Goal: Information Seeking & Learning: Learn about a topic

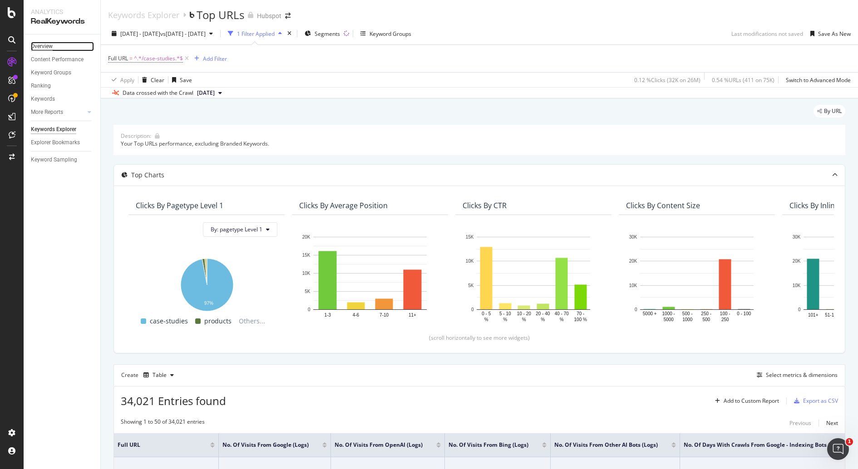
click at [48, 44] on div "Overview" at bounding box center [42, 47] width 22 height 10
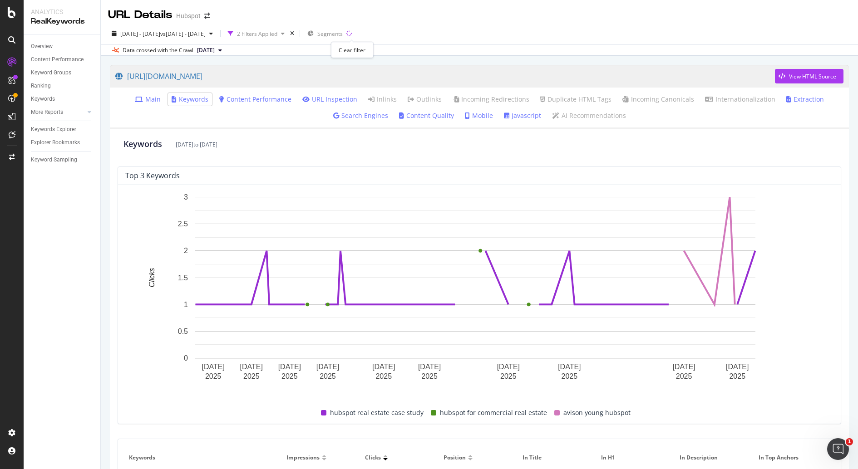
click at [296, 32] on div "times" at bounding box center [292, 33] width 8 height 9
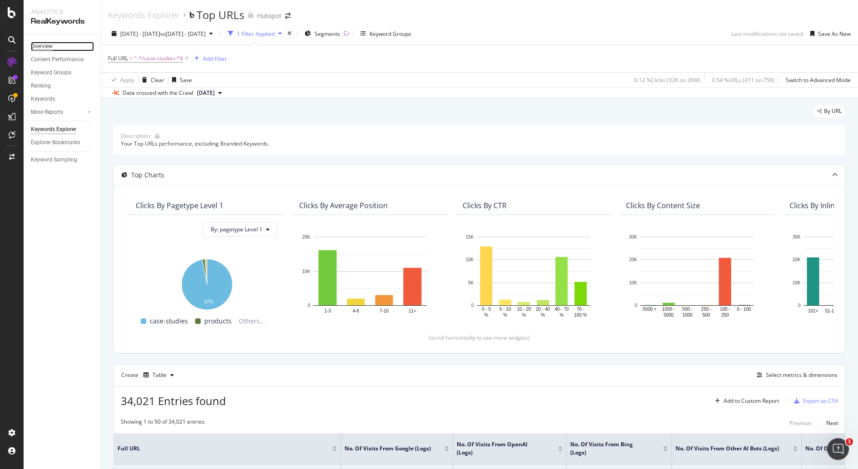
click at [43, 46] on div "Overview" at bounding box center [42, 47] width 22 height 10
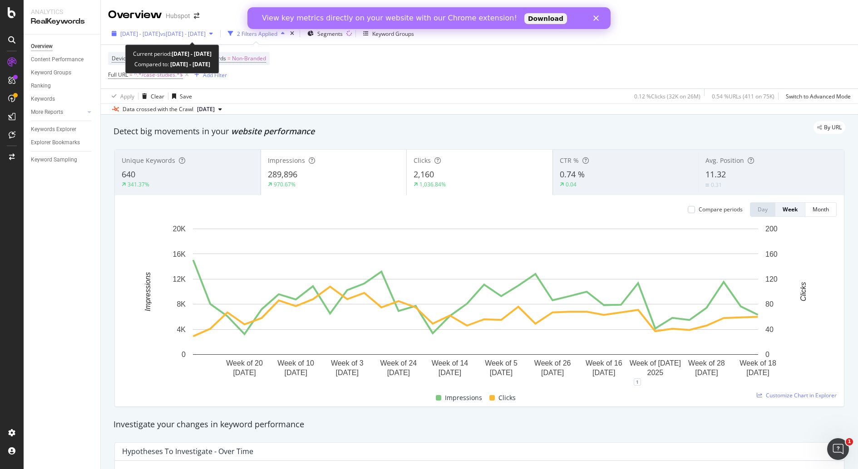
click at [217, 40] on div "2025 Jan. 1st - 2025 Aug. 22nd vs 2025 Jun. 28th - Jul. 25th" at bounding box center [162, 34] width 108 height 14
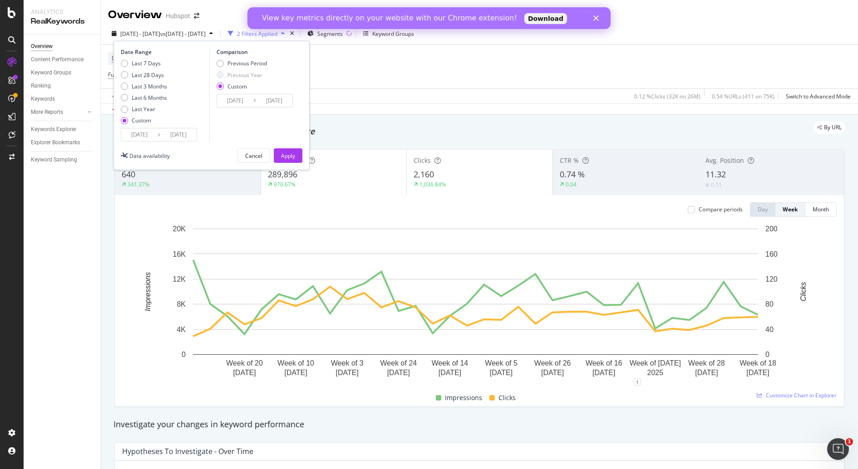
click at [139, 137] on input "2025/01/01" at bounding box center [139, 134] width 36 height 13
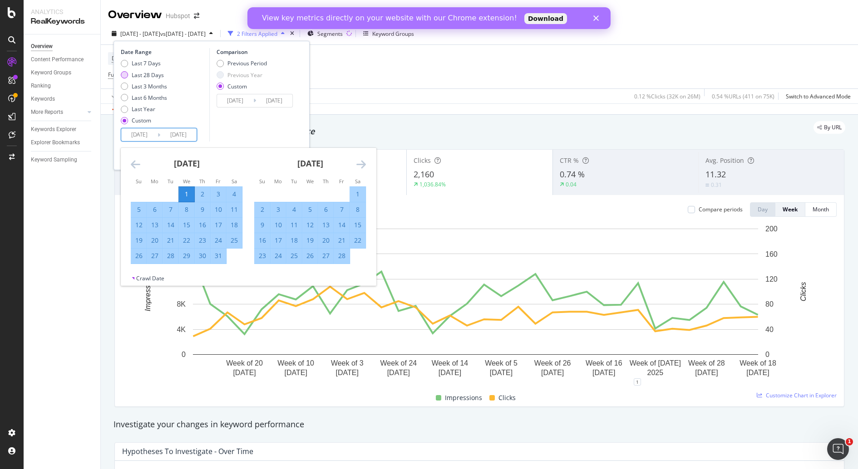
click at [150, 75] on div "Last 28 Days" at bounding box center [148, 75] width 32 height 8
type input "2025/08/21"
type input "2025/09/17"
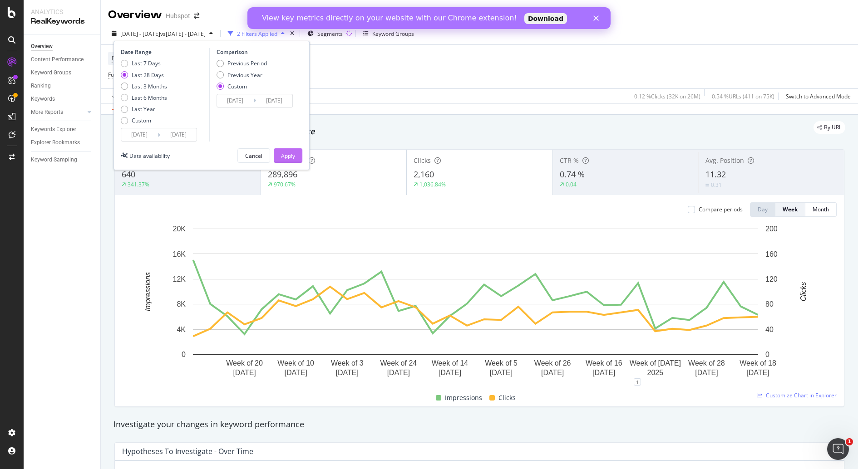
click at [296, 154] on button "Apply" at bounding box center [288, 155] width 29 height 15
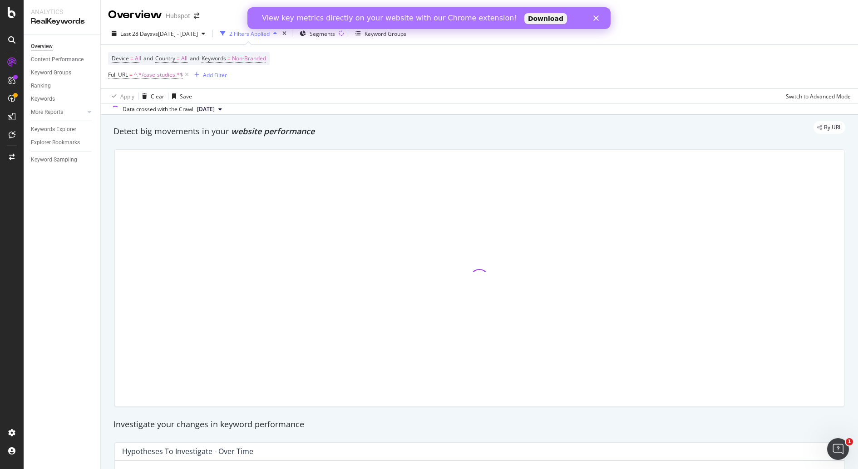
click at [596, 20] on icon "Close" at bounding box center [595, 17] width 5 height 5
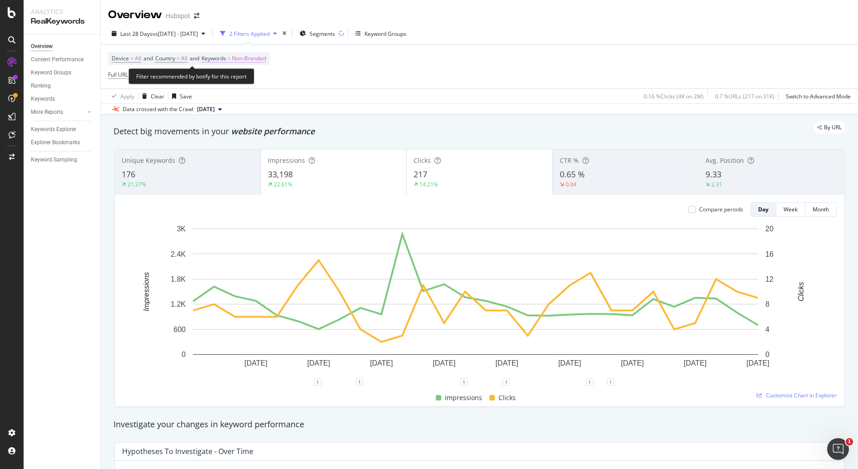
click at [262, 62] on span "Non-Branded" at bounding box center [249, 58] width 34 height 13
click at [242, 79] on span "Non-Branded" at bounding box center [234, 79] width 38 height 8
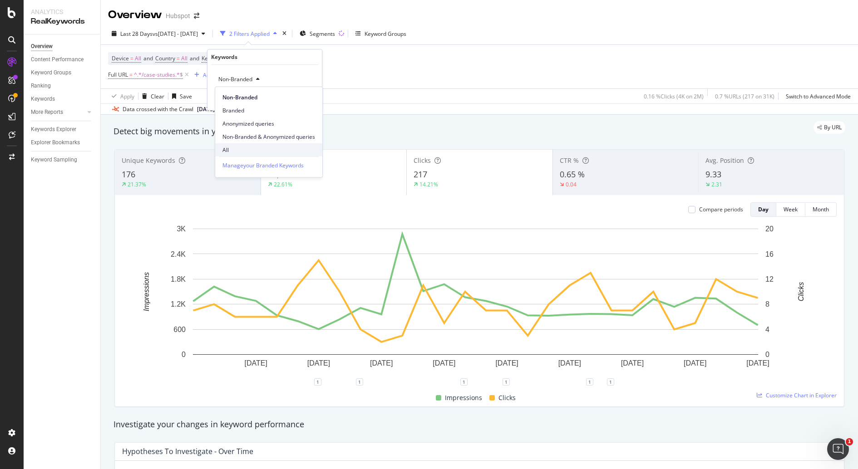
click at [251, 145] on div "All" at bounding box center [268, 149] width 107 height 13
click at [308, 96] on div "Apply" at bounding box center [307, 99] width 14 height 8
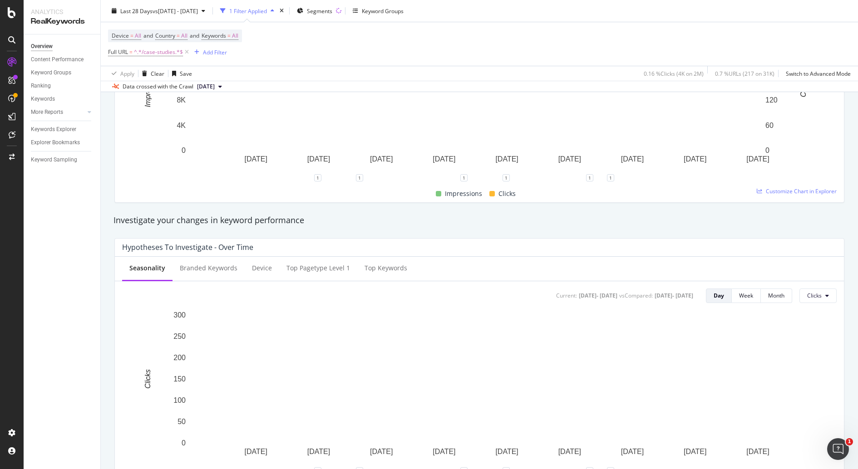
scroll to position [202, 0]
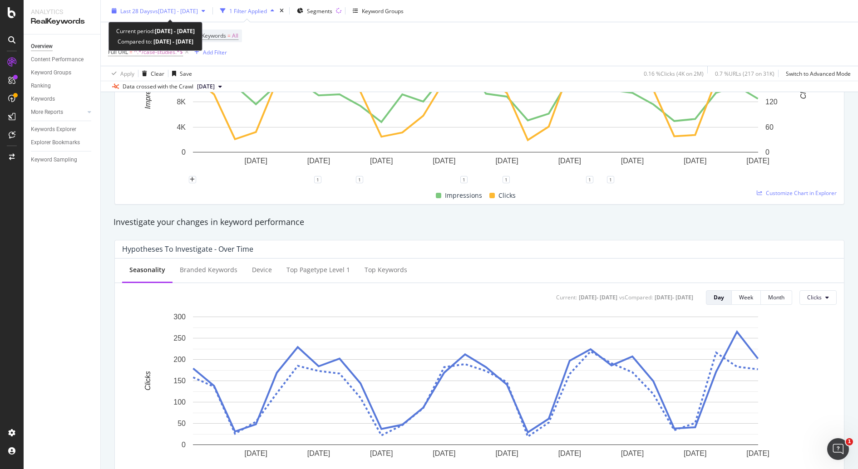
click at [198, 10] on span "vs 2025 Jun. 28th - Jul. 25th" at bounding box center [175, 11] width 45 height 8
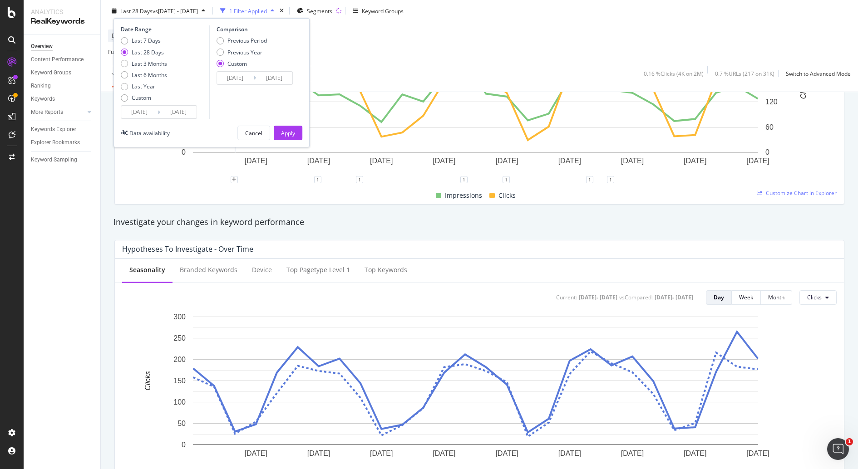
click at [146, 108] on input "2025/08/21" at bounding box center [139, 112] width 36 height 13
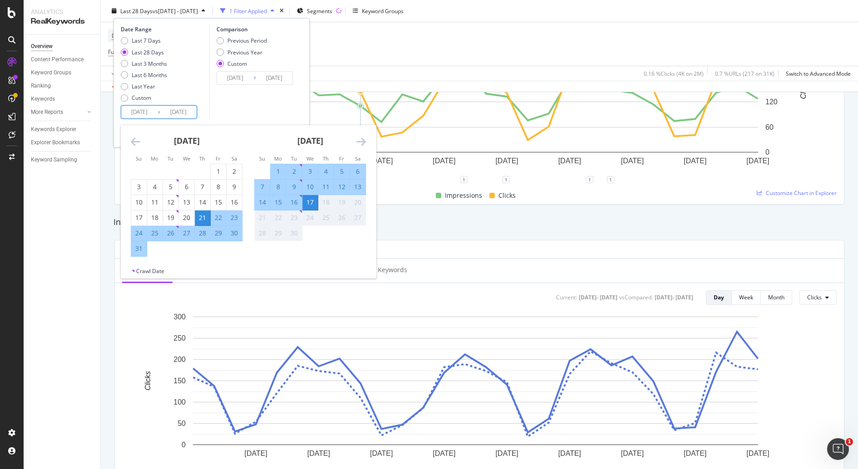
click at [300, 180] on div "Selected. Tuesday, September 9, 2025" at bounding box center [300, 181] width 3 height 3
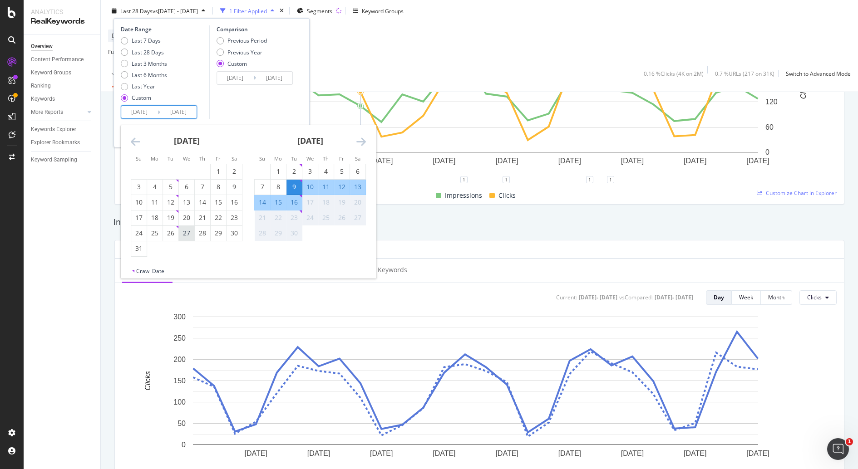
click at [189, 236] on div "27" at bounding box center [186, 233] width 15 height 9
type input "2025/08/27"
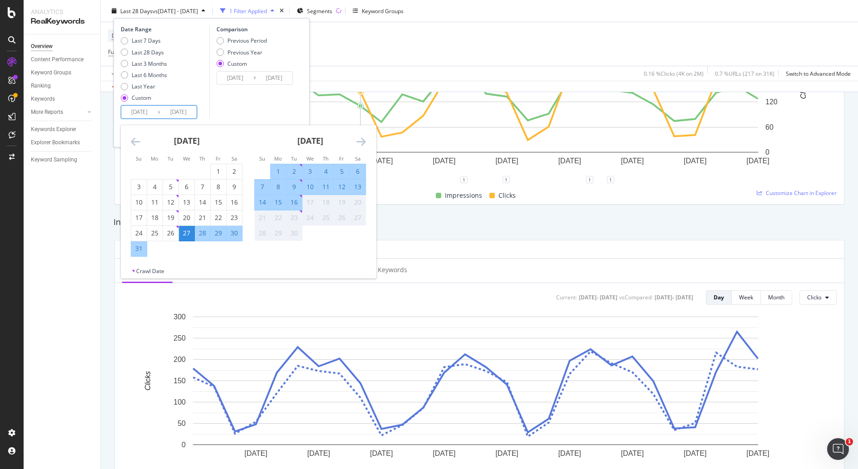
click at [293, 170] on div "2" at bounding box center [293, 171] width 15 height 9
type input "2025/09/02"
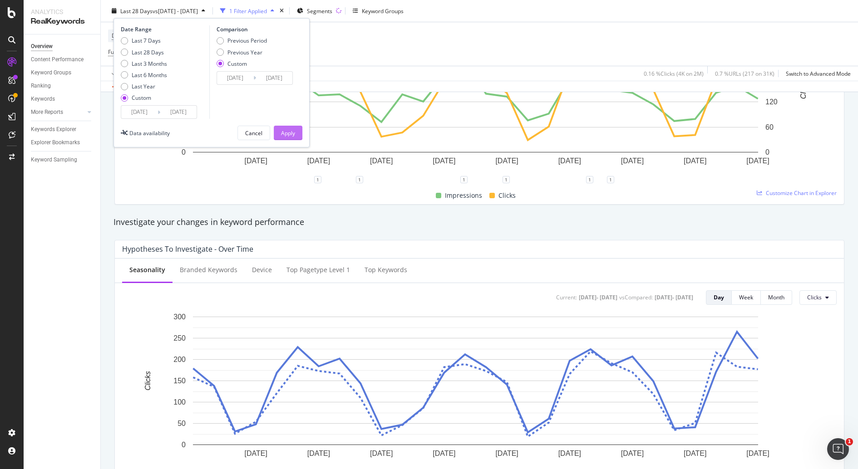
click at [293, 130] on div "Apply" at bounding box center [288, 133] width 14 height 8
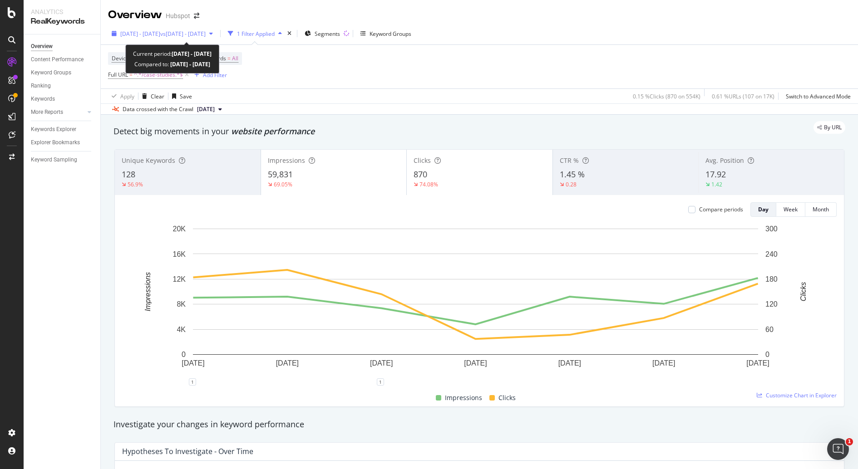
click at [141, 35] on span "2025 Aug. 27th - Sep. 2nd" at bounding box center [140, 34] width 40 height 8
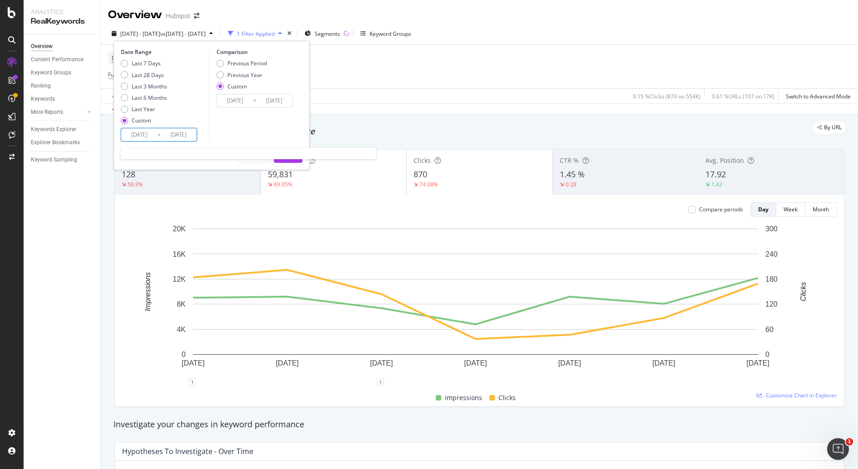
click at [146, 130] on input "2025/08/27" at bounding box center [139, 134] width 36 height 13
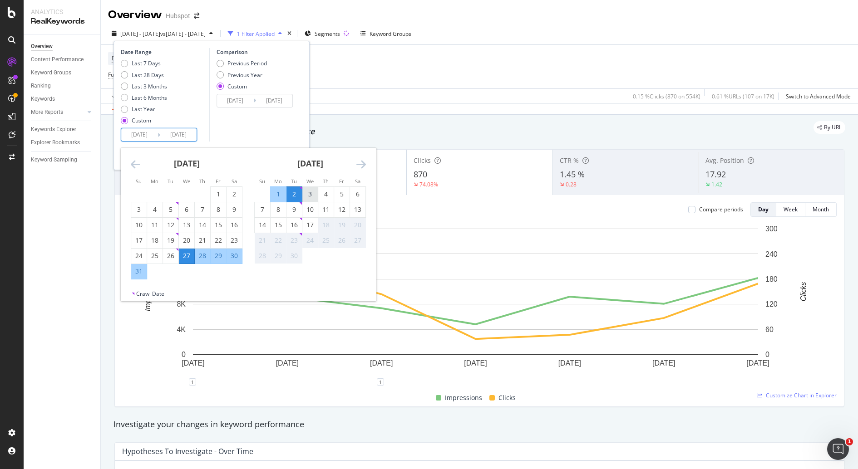
click at [310, 197] on div "3" at bounding box center [309, 194] width 15 height 9
type input "2025/09/03"
click at [298, 213] on div "9" at bounding box center [293, 209] width 15 height 9
type input "2025/09/09"
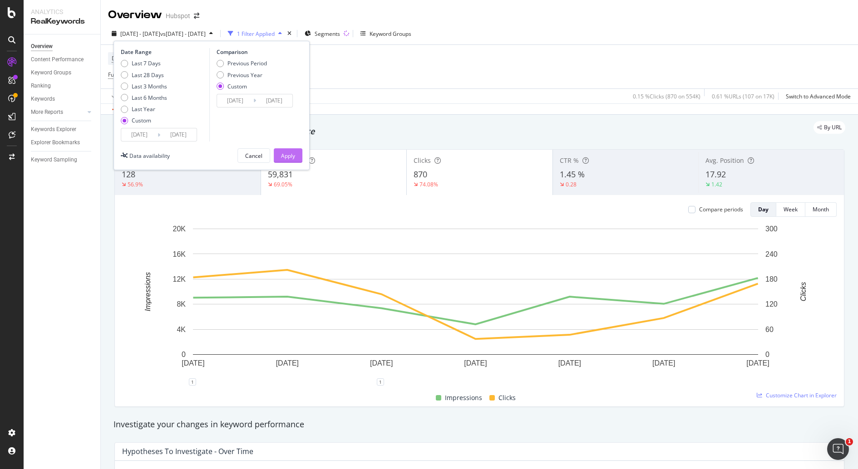
click at [290, 154] on div "Apply" at bounding box center [288, 156] width 14 height 8
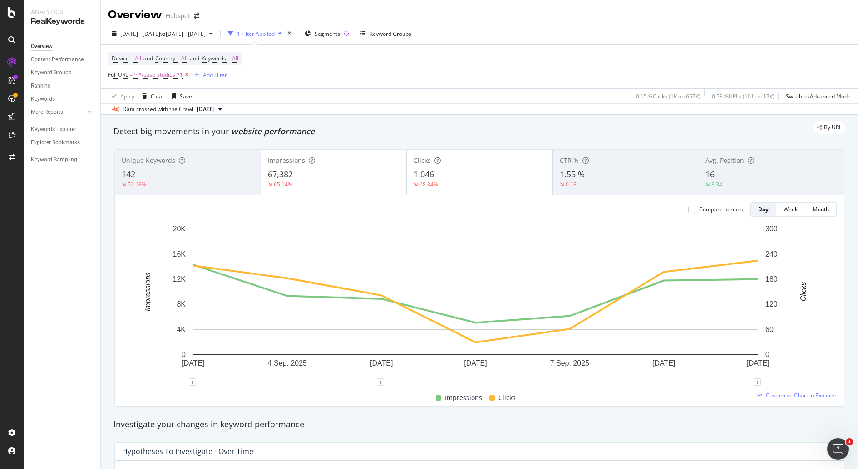
click at [185, 77] on icon at bounding box center [187, 74] width 8 height 9
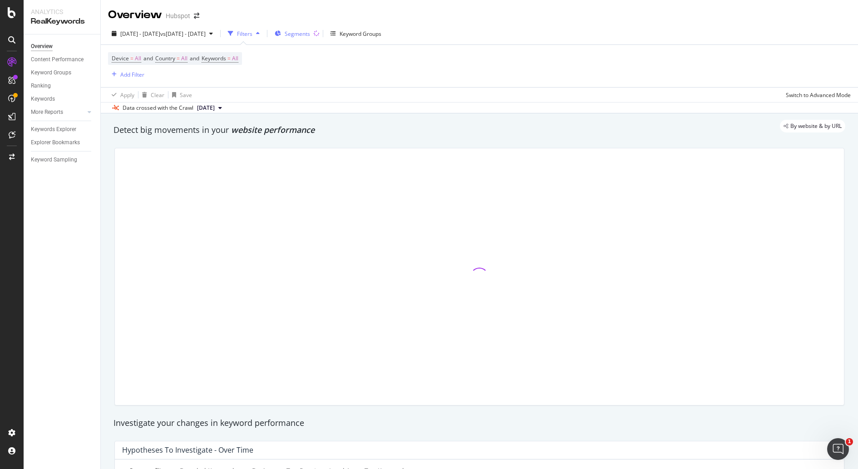
click at [310, 30] on span "Segments" at bounding box center [297, 34] width 25 height 8
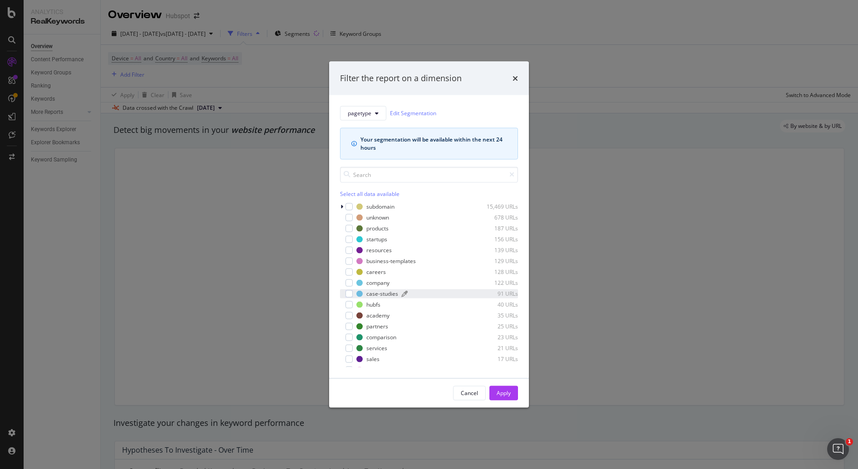
click at [374, 290] on div "case-studies" at bounding box center [382, 294] width 32 height 8
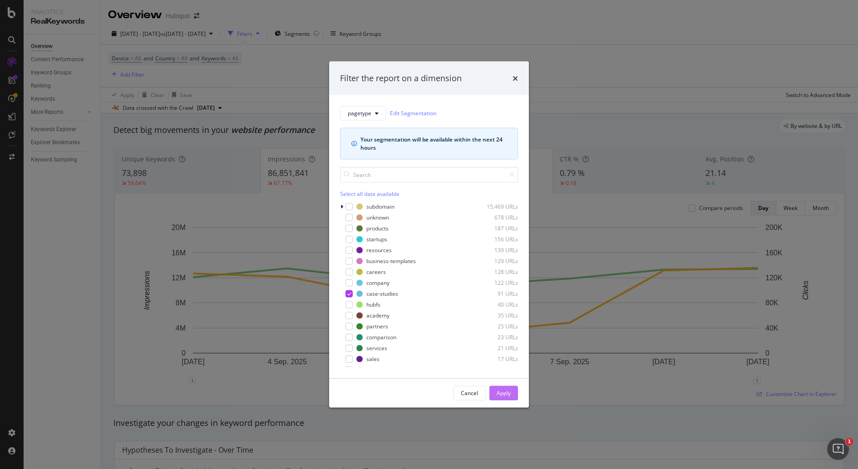
click at [505, 397] on div "Apply" at bounding box center [504, 393] width 14 height 14
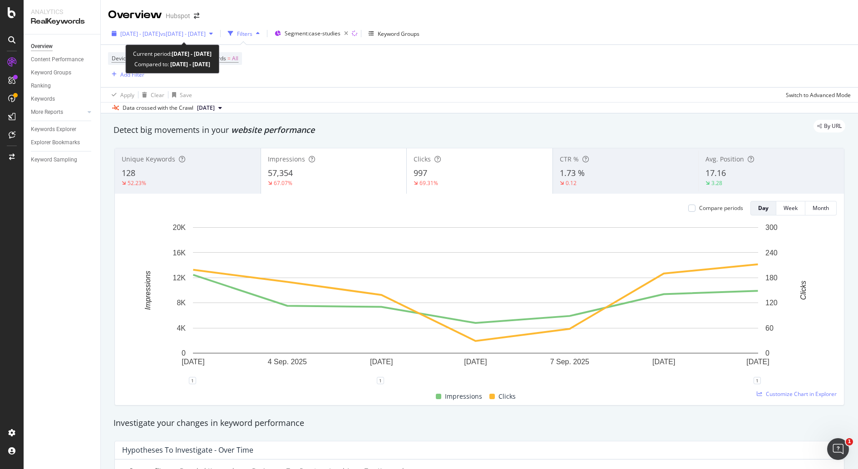
click at [206, 36] on span "vs 2025 Jun. 28th - Jul. 25th" at bounding box center [182, 34] width 45 height 8
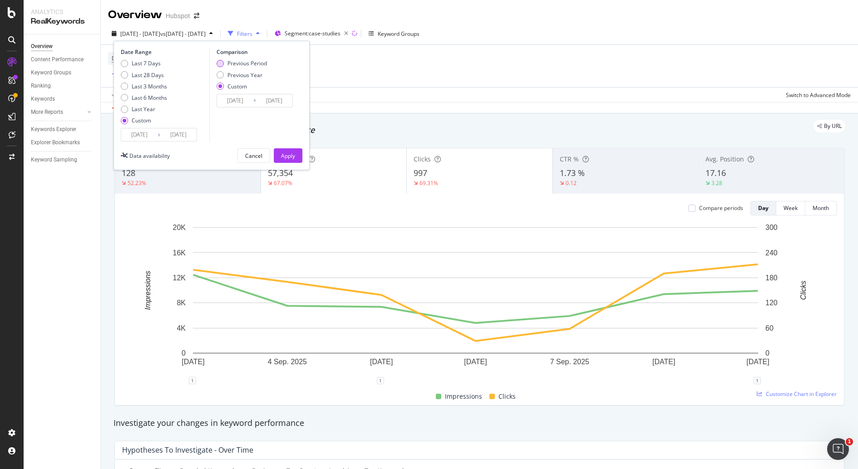
click at [259, 65] on div "Previous Period" at bounding box center [246, 63] width 39 height 8
type input "2025/08/27"
type input "2025/09/02"
click at [290, 152] on div "Apply" at bounding box center [288, 156] width 14 height 8
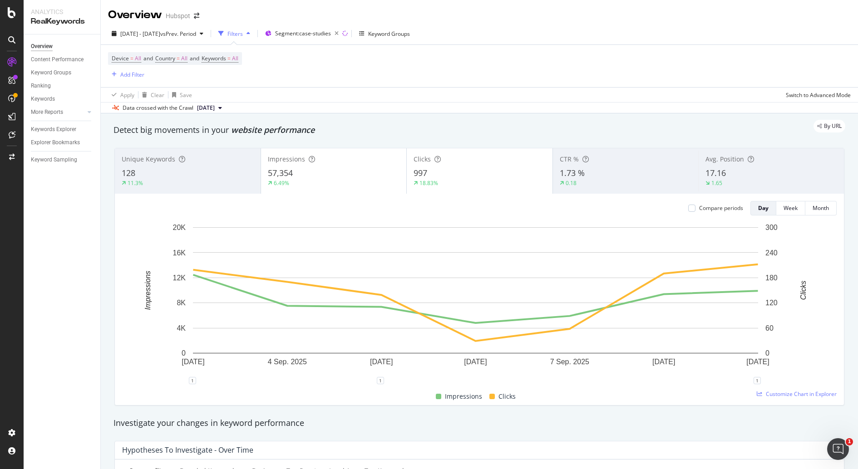
drag, startPoint x: 360, startPoint y: 35, endPoint x: 197, endPoint y: 76, distance: 167.6
click at [197, 77] on div "2025 Sep. 3rd - Sep. 9th vs Prev. Period Filters Segment: case-studies Keyword …" at bounding box center [479, 68] width 757 height 91
click at [190, 36] on span "vs Prev. Period" at bounding box center [178, 34] width 36 height 8
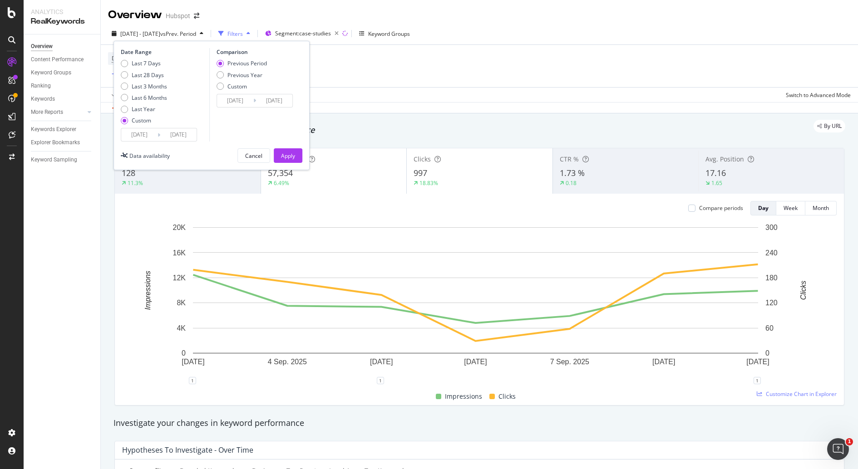
click at [142, 134] on input "2025/09/03" at bounding box center [139, 134] width 36 height 13
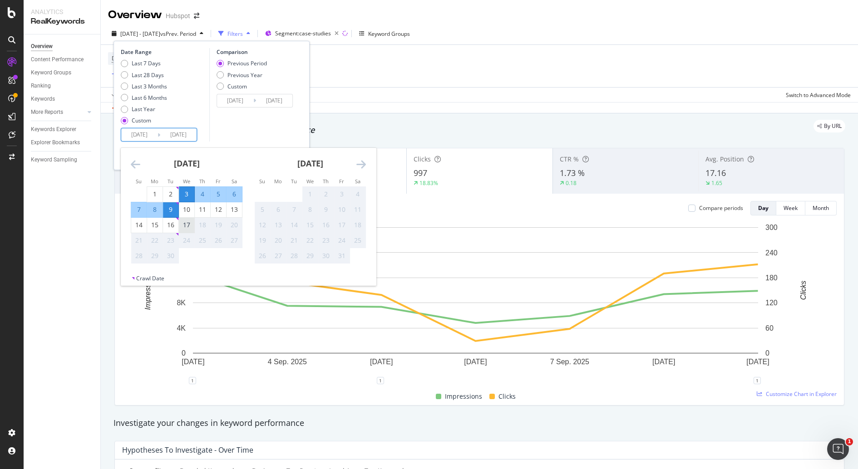
click at [188, 225] on div "17" at bounding box center [186, 225] width 15 height 9
type input "2025/09/17"
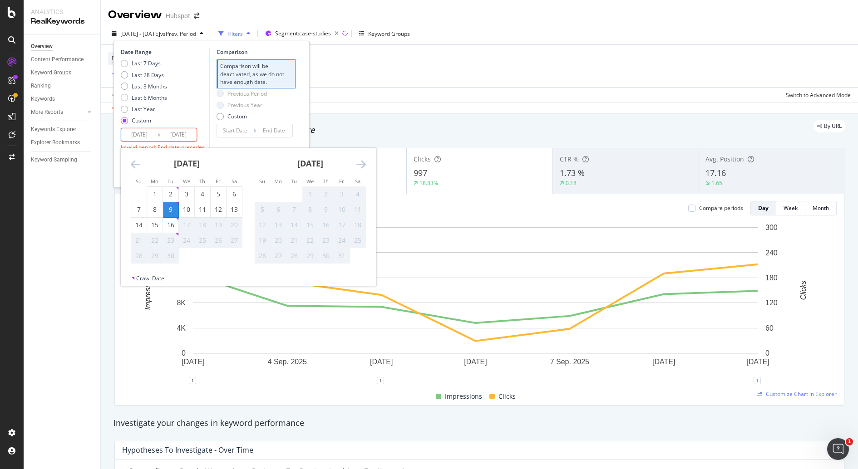
click at [171, 238] on div "23" at bounding box center [170, 240] width 15 height 9
click at [174, 134] on input "2025/09/09" at bounding box center [178, 134] width 36 height 13
click at [172, 234] on div "23" at bounding box center [170, 240] width 15 height 15
click at [169, 226] on div "16" at bounding box center [170, 225] width 15 height 9
type input "2025/09/16"
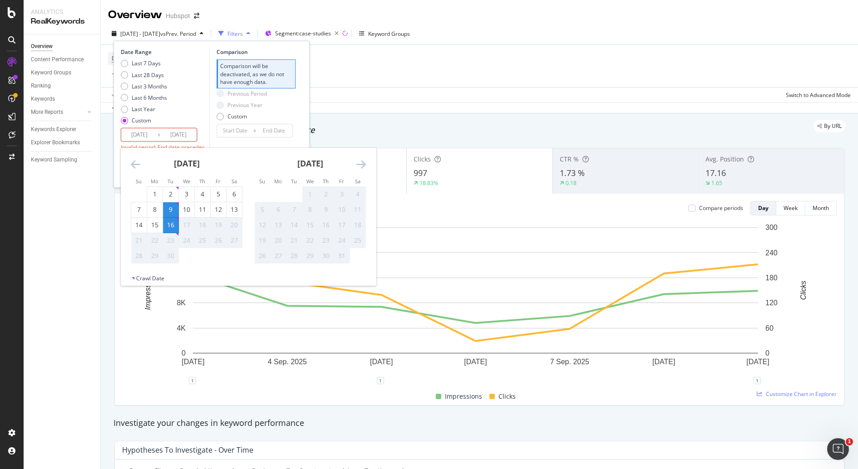
click at [174, 131] on input "2025/09/09" at bounding box center [178, 134] width 36 height 13
click at [195, 112] on div "Last 7 Days Last 28 Days Last 3 Months Last 6 Months Last Year Custom" at bounding box center [164, 93] width 86 height 69
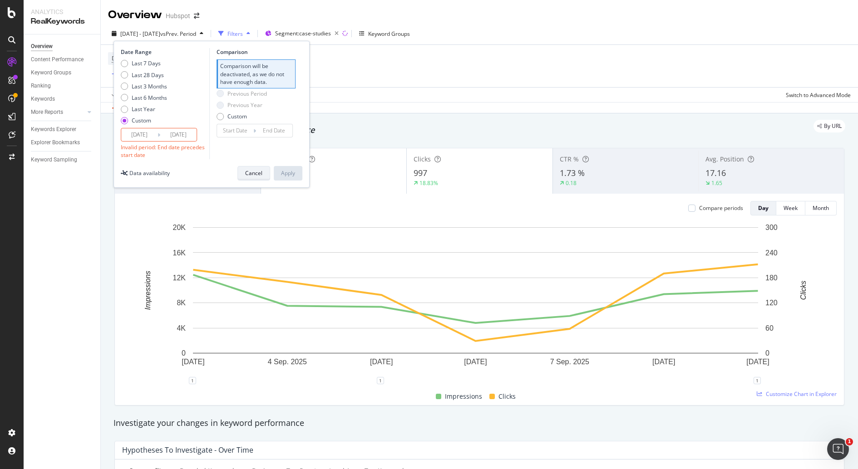
click at [257, 175] on div "Cancel" at bounding box center [253, 173] width 17 height 8
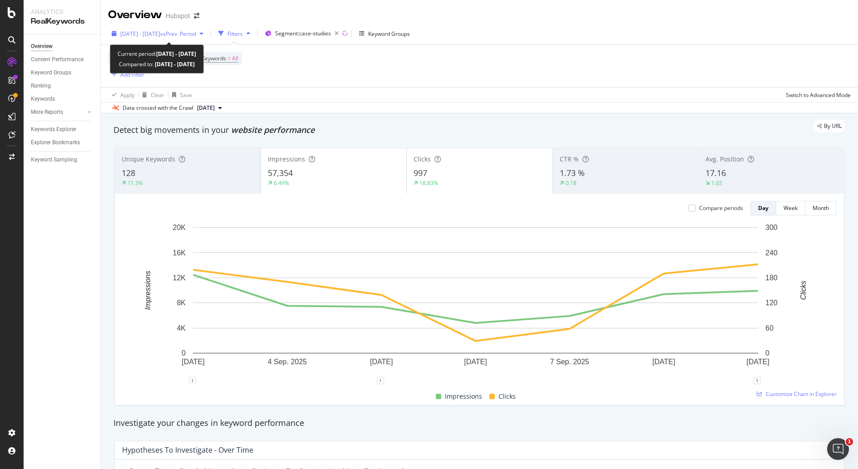
click at [196, 30] on span "vs Prev. Period" at bounding box center [178, 34] width 36 height 8
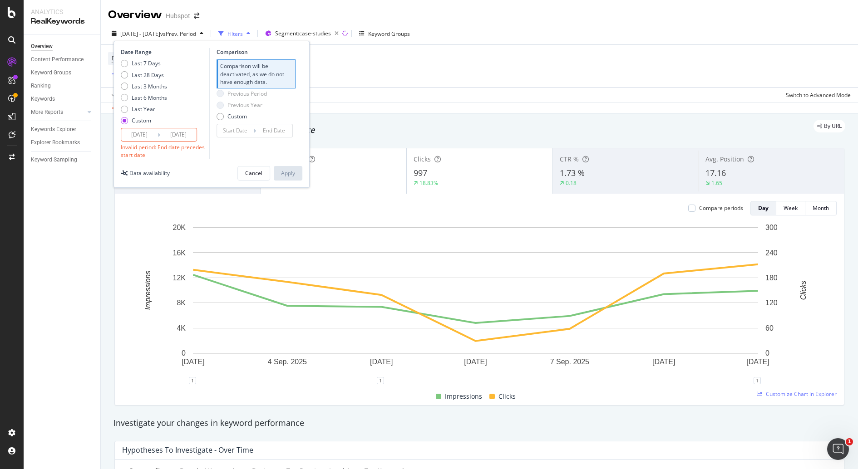
click at [141, 141] on div "Date Range Last 7 Days Last 28 Days Last 3 Months Last 6 Months Last Year Custo…" at bounding box center [164, 103] width 86 height 111
click at [146, 133] on input "2025/09/16" at bounding box center [139, 134] width 36 height 13
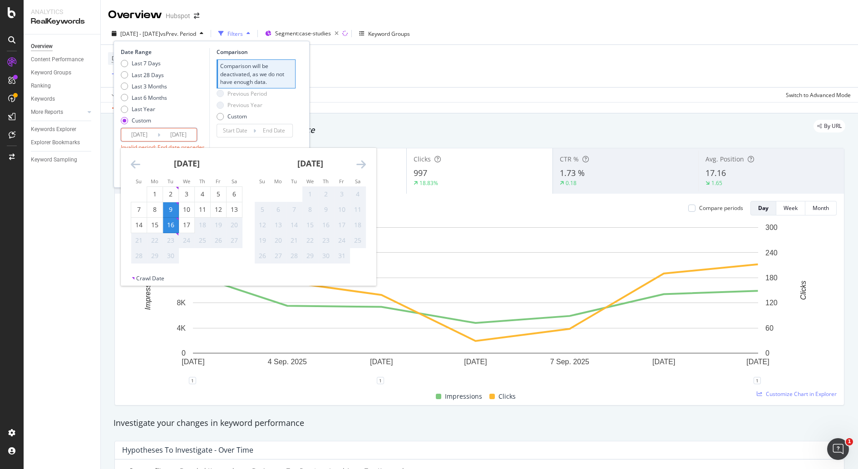
click at [223, 237] on div "26" at bounding box center [218, 240] width 15 height 9
click at [156, 271] on div "August 2025 1 2 3 4 5 6 7 8 9 10 11 12 13 14 15 16 17 18 19 20 21 22 23 24 25 2…" at bounding box center [372, 214] width 494 height 132
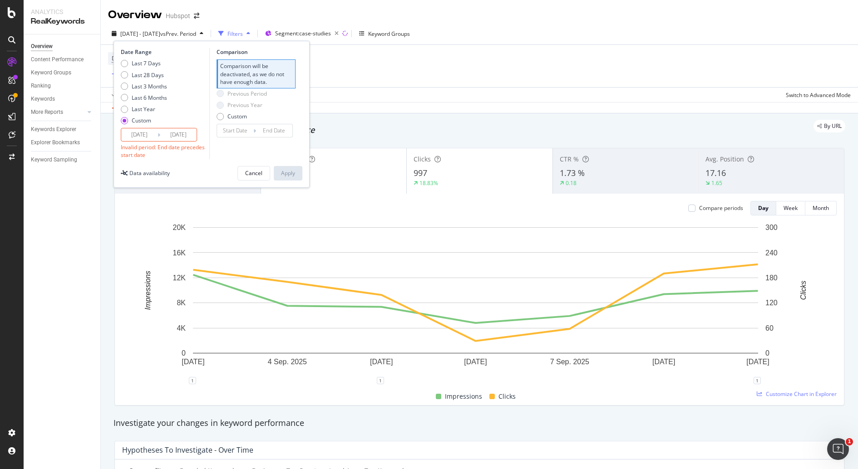
click at [238, 188] on div "Unique Keywords 128 11.3%" at bounding box center [188, 171] width 146 height 41
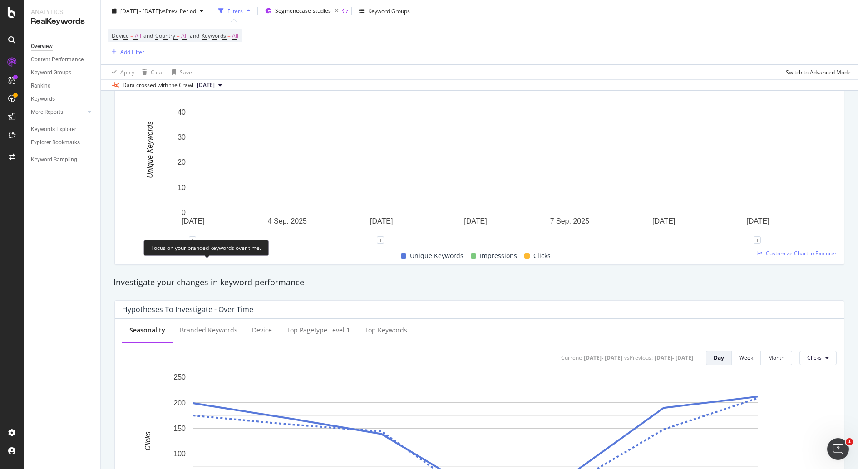
scroll to position [199, 0]
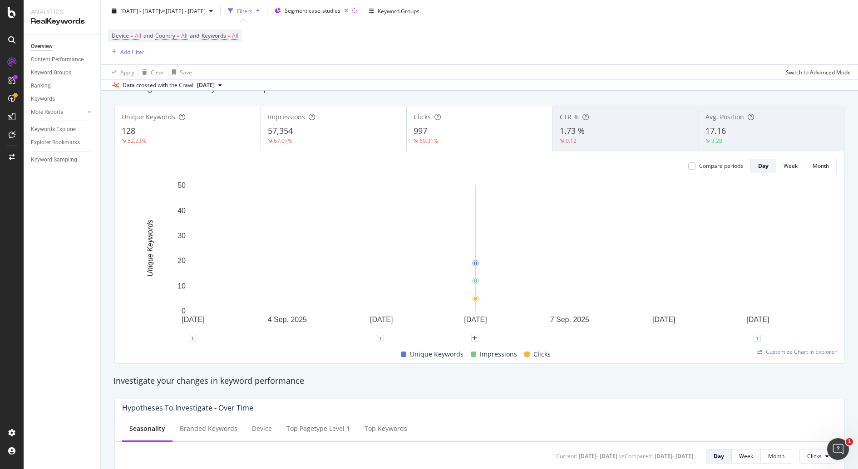
scroll to position [50, 0]
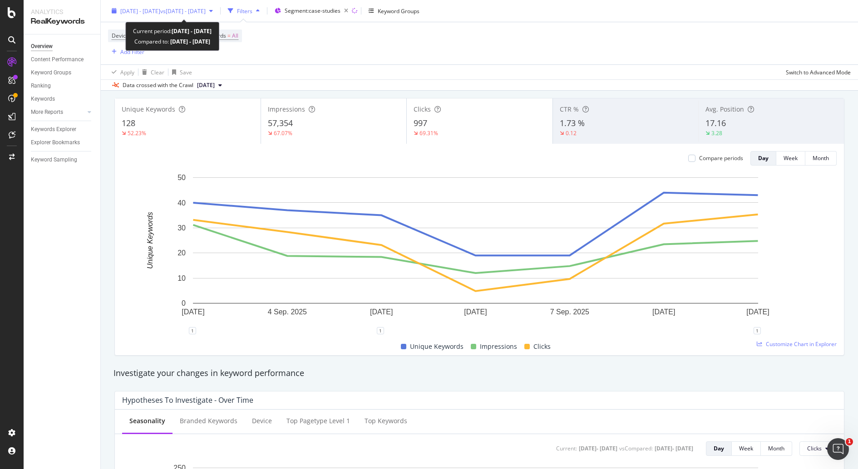
click at [160, 12] on span "2025 Sep. 3rd - Sep. 9th" at bounding box center [140, 11] width 40 height 8
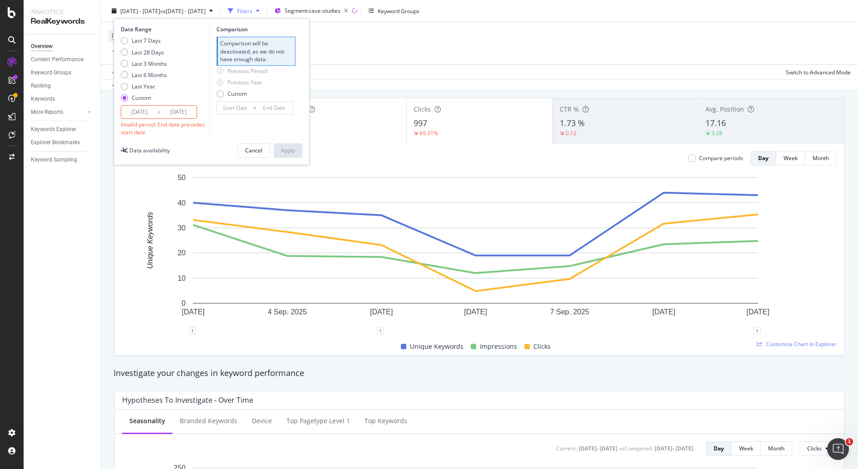
click at [145, 109] on input "2025/09/16" at bounding box center [139, 112] width 36 height 13
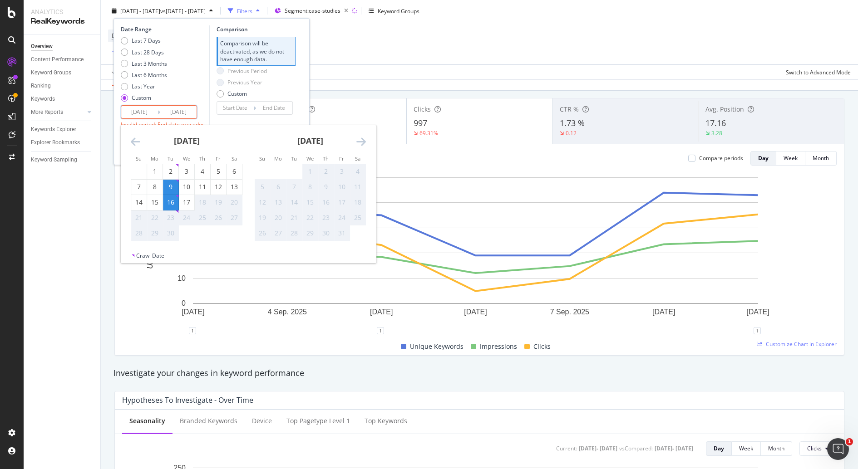
click at [578, 58] on div "Device = All and Country = All and Keywords = All Add Filter" at bounding box center [479, 43] width 743 height 42
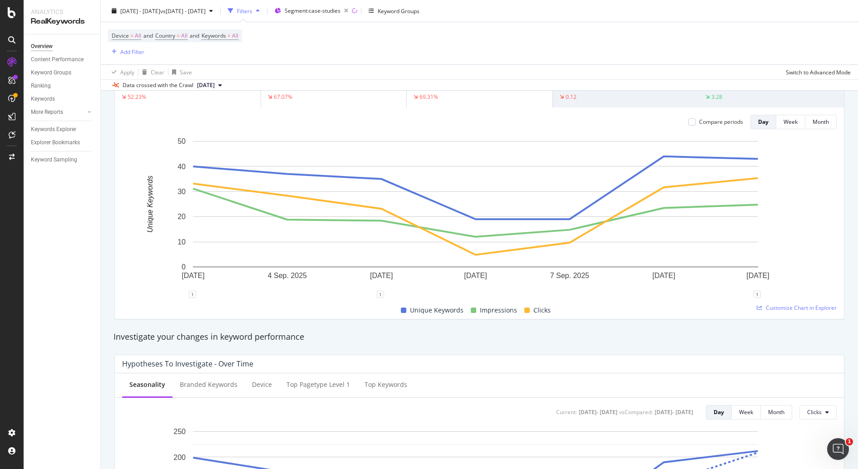
scroll to position [0, 0]
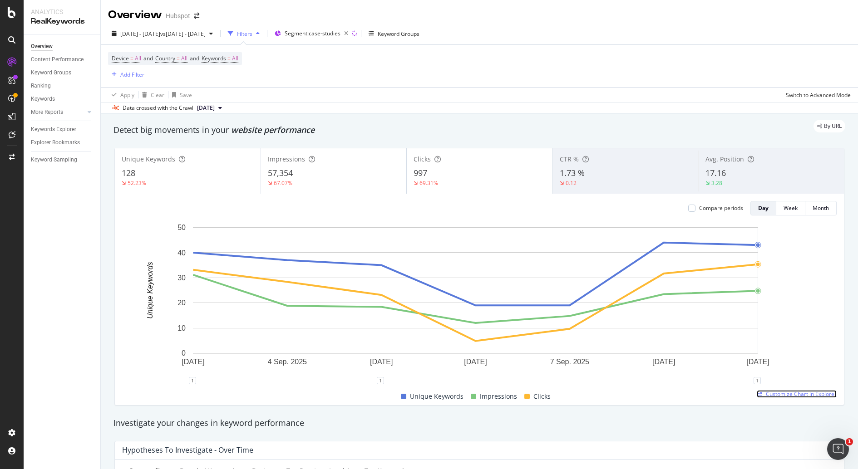
click at [783, 394] on span "Customize Chart in Explorer" at bounding box center [801, 394] width 71 height 8
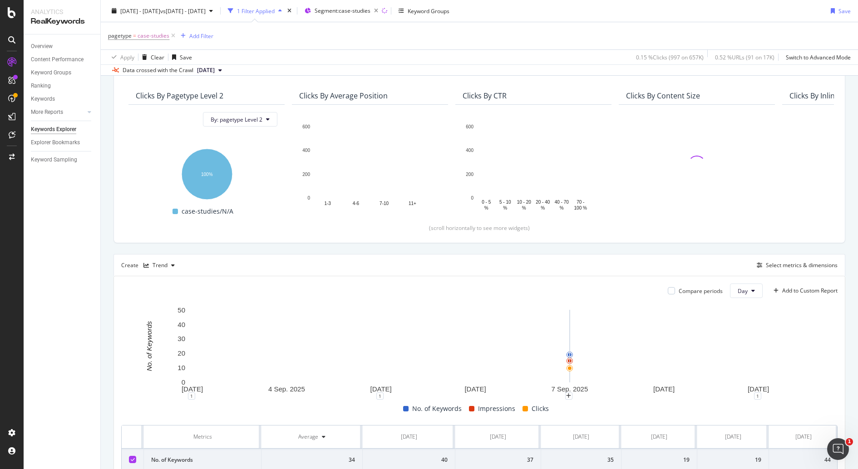
scroll to position [166, 0]
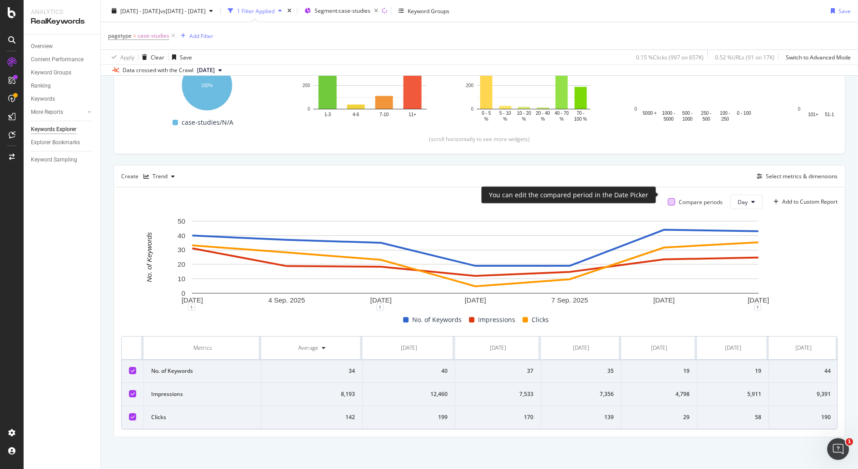
click at [668, 198] on div at bounding box center [671, 201] width 7 height 7
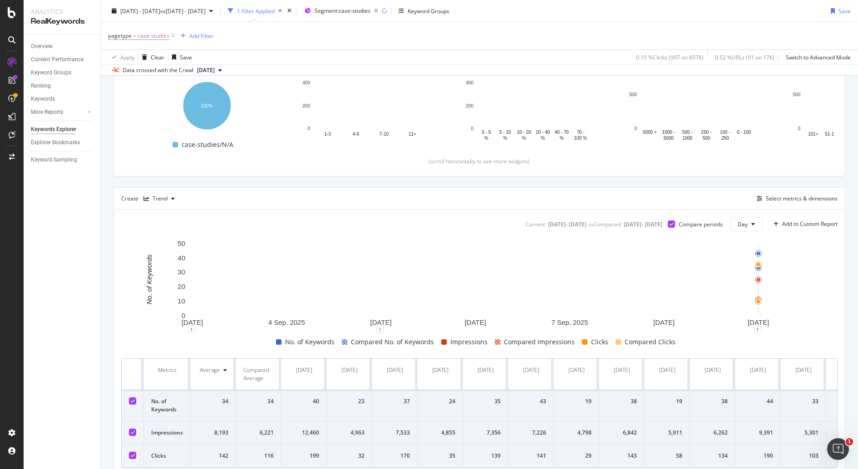
scroll to position [166, 0]
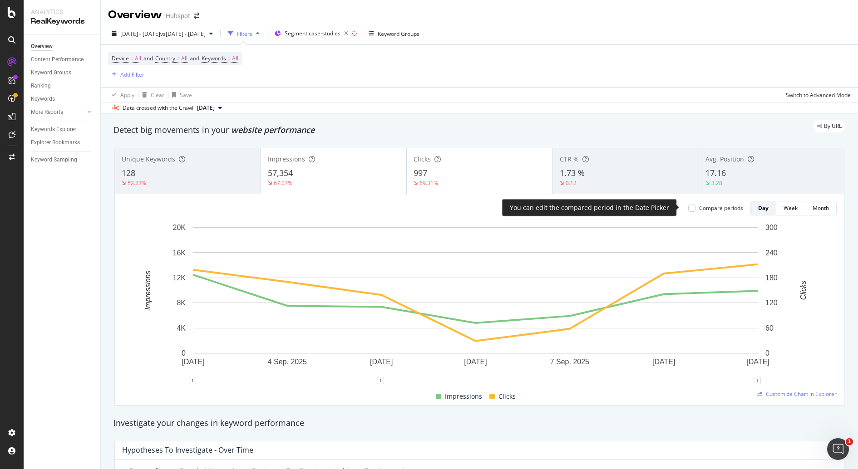
click at [699, 207] on div "Compare periods" at bounding box center [721, 208] width 44 height 8
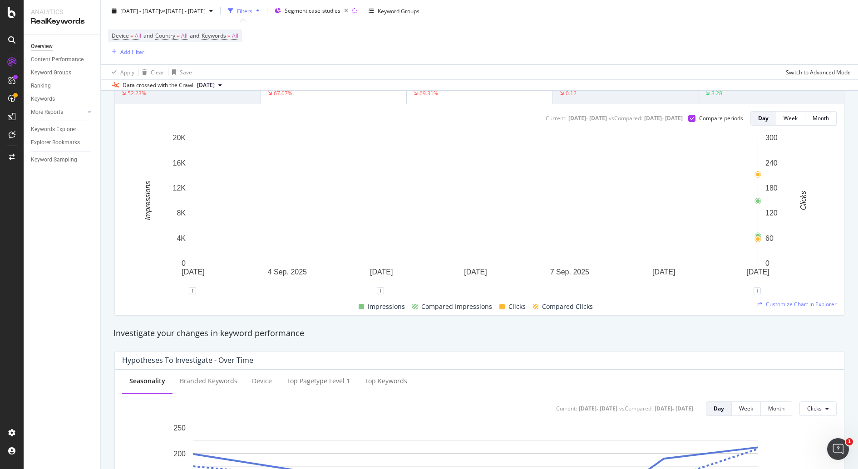
scroll to position [44, 0]
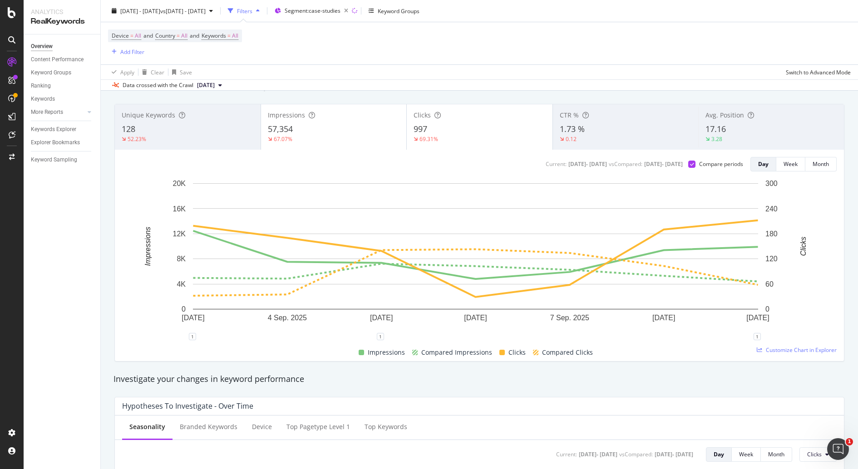
click at [737, 136] on div "3.28" at bounding box center [771, 139] width 132 height 8
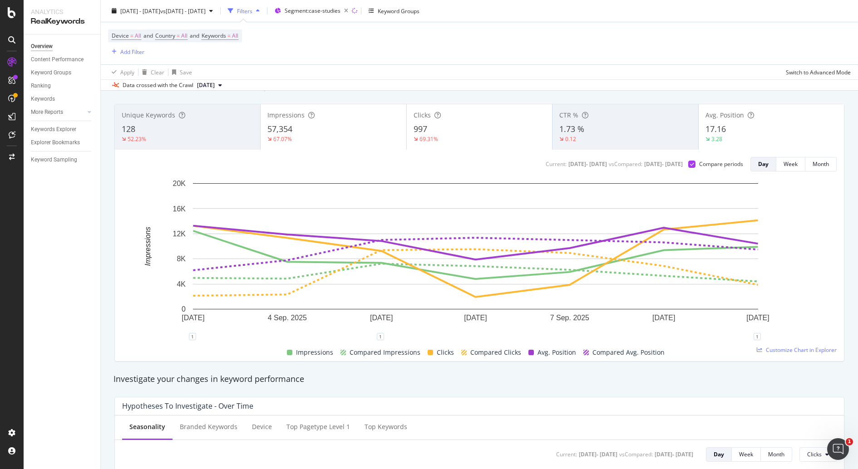
click at [736, 137] on div "3.28" at bounding box center [771, 139] width 132 height 8
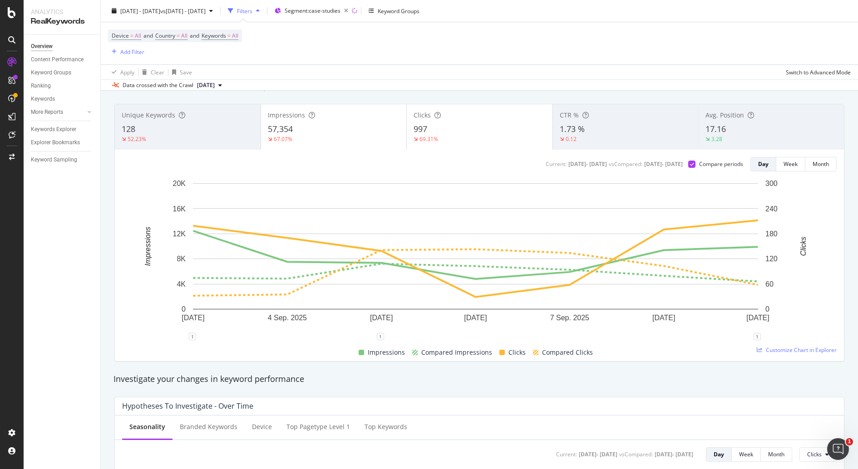
click at [332, 113] on div "Impressions" at bounding box center [334, 115] width 132 height 9
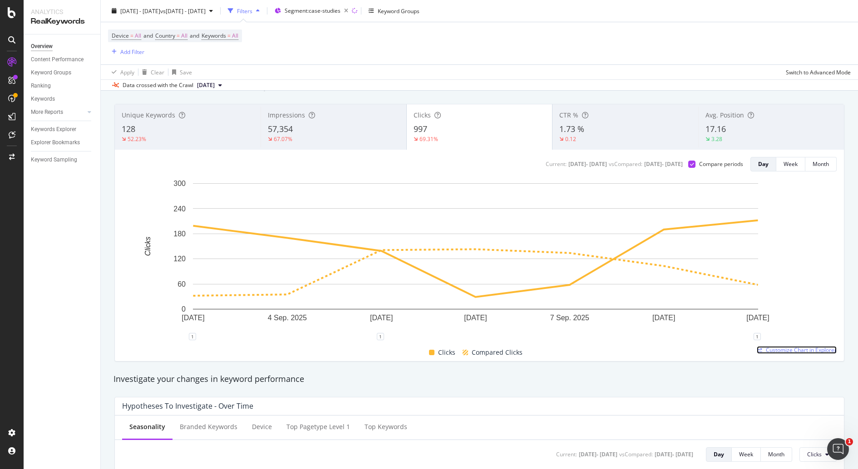
click at [797, 349] on span "Customize Chart in Explorer" at bounding box center [801, 350] width 71 height 8
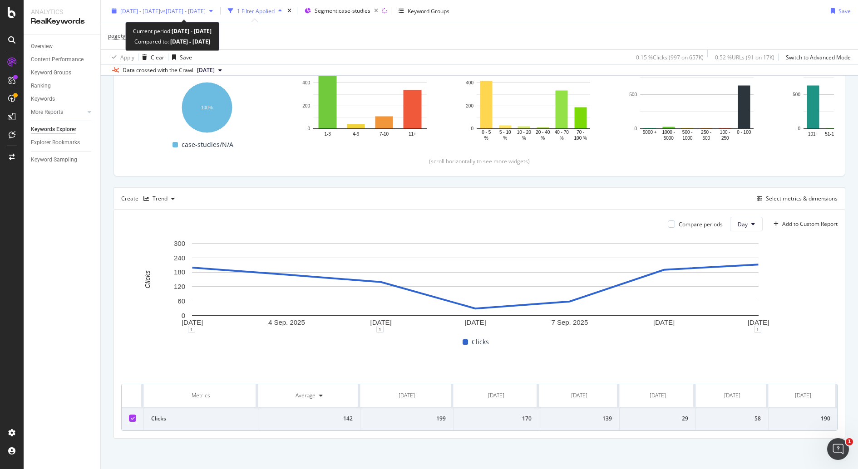
click at [206, 11] on span "vs 2025 Jun. 28th - Jul. 25th" at bounding box center [182, 11] width 45 height 8
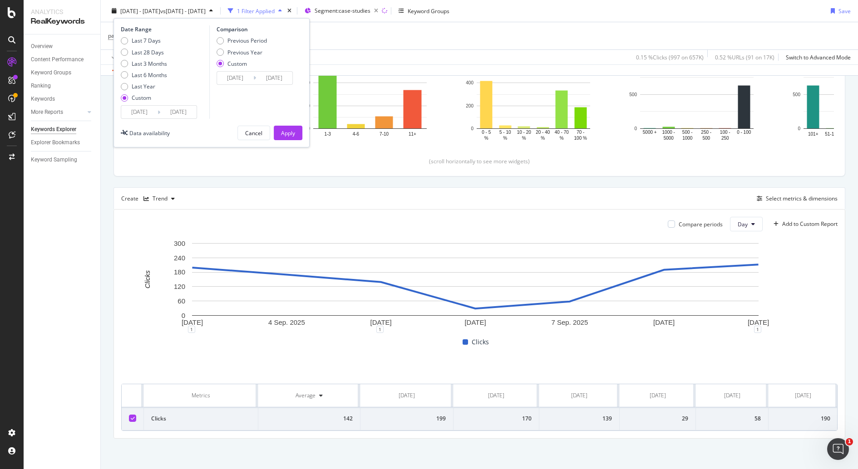
click at [148, 110] on input "2025/09/03" at bounding box center [139, 112] width 36 height 13
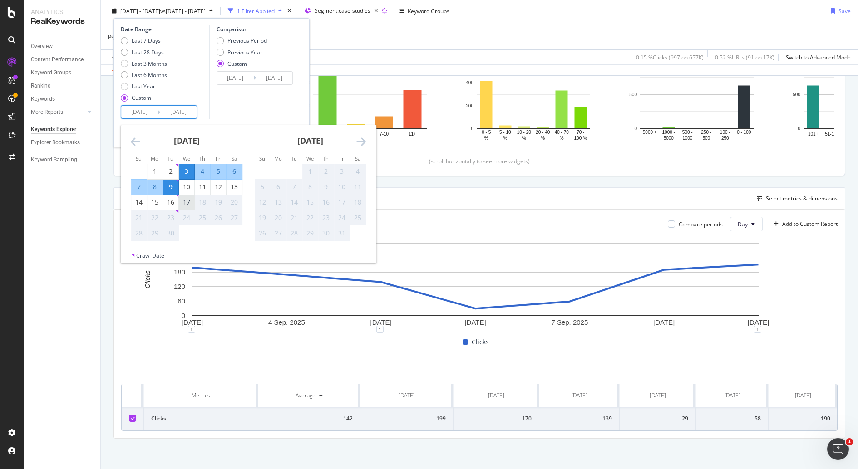
click at [186, 201] on div "17" at bounding box center [186, 202] width 15 height 9
click at [187, 172] on div "3" at bounding box center [186, 171] width 15 height 9
type input "2025/09/03"
click at [171, 206] on div "16" at bounding box center [170, 202] width 15 height 9
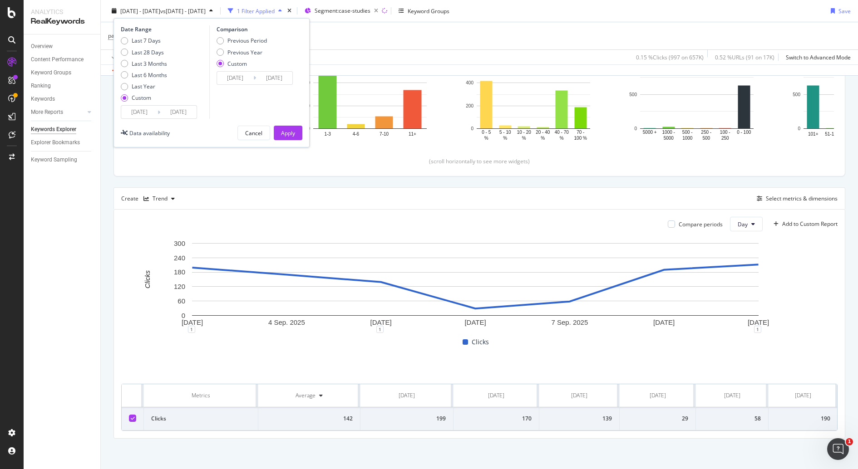
click at [146, 107] on input "2025/09/03" at bounding box center [139, 112] width 36 height 13
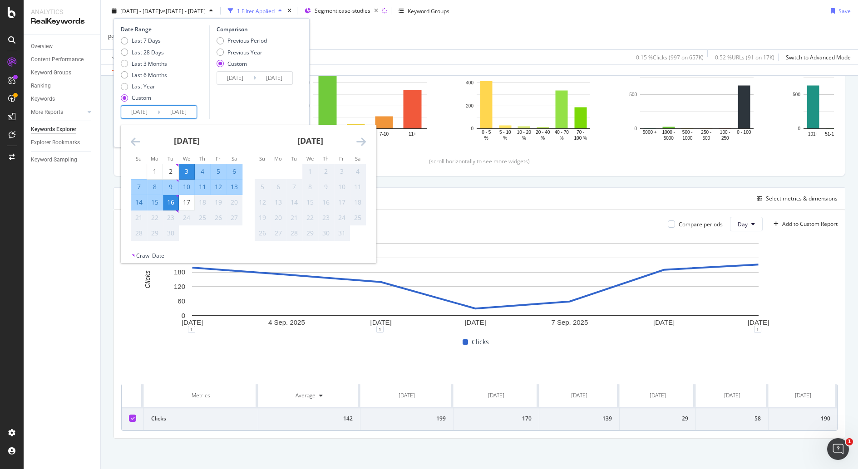
click at [185, 167] on div "3" at bounding box center [186, 171] width 15 height 9
click at [229, 109] on div "Comparison Previous Period Previous Year Custom 2025/06/28 Navigate forward to …" at bounding box center [252, 72] width 86 height 94
type input "2025/09/16"
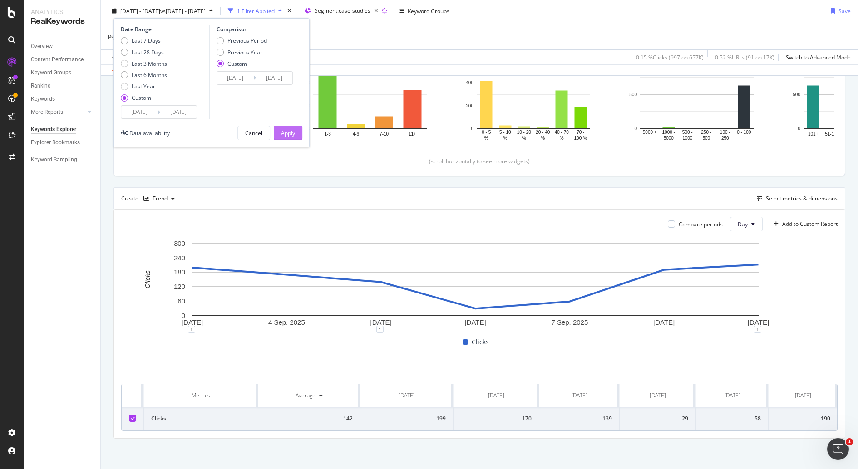
click at [296, 132] on button "Apply" at bounding box center [288, 133] width 29 height 15
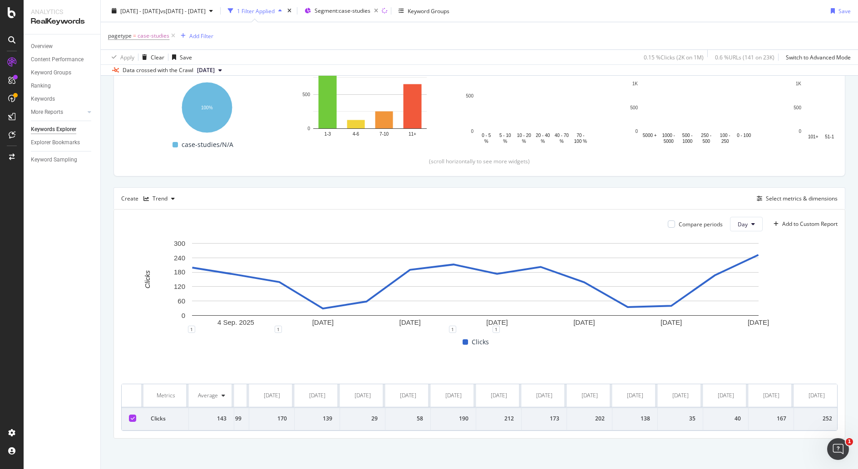
scroll to position [0, 40]
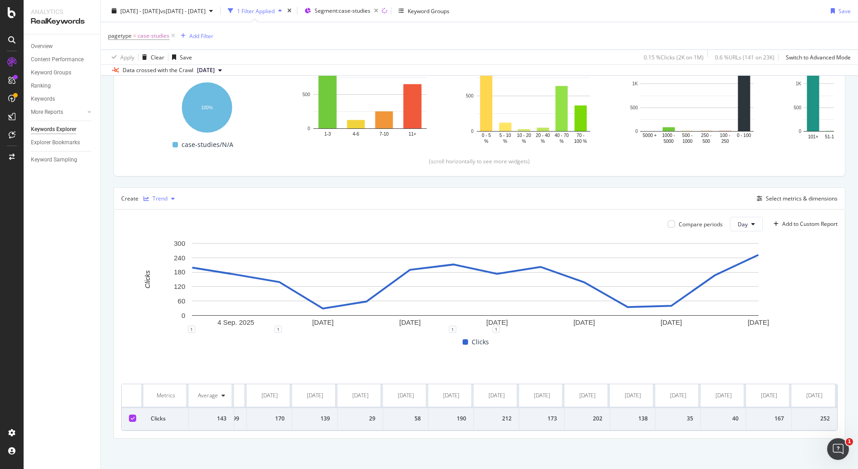
click at [171, 197] on icon "button" at bounding box center [173, 198] width 4 height 5
click at [181, 239] on div "Series" at bounding box center [163, 242] width 41 height 11
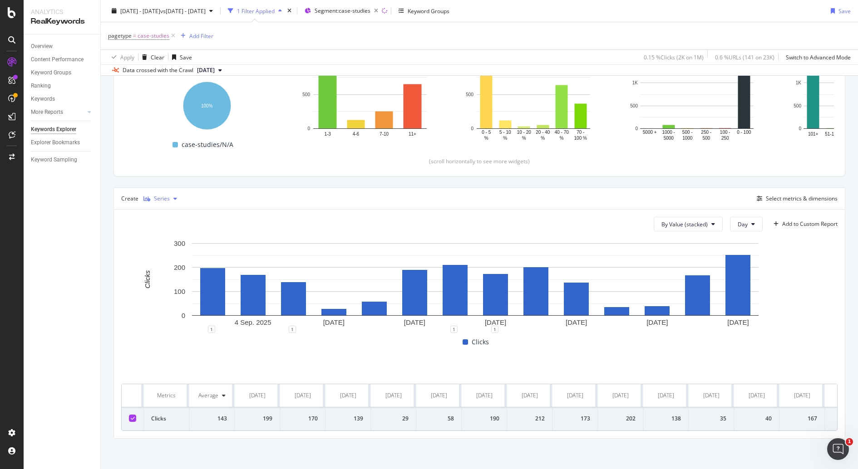
click at [171, 197] on div "button" at bounding box center [175, 198] width 11 height 5
click at [165, 231] on div "Trend" at bounding box center [169, 228] width 15 height 8
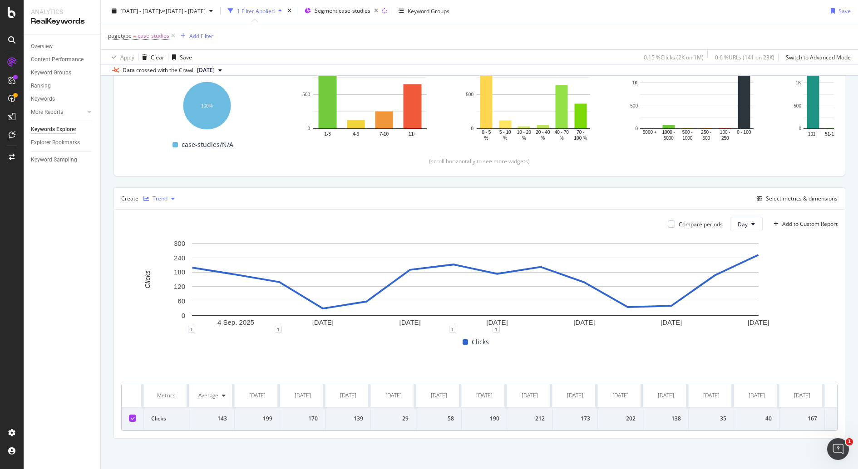
click at [162, 196] on div "Trend" at bounding box center [160, 198] width 15 height 5
click at [175, 282] on div "KPI" at bounding box center [163, 287] width 41 height 11
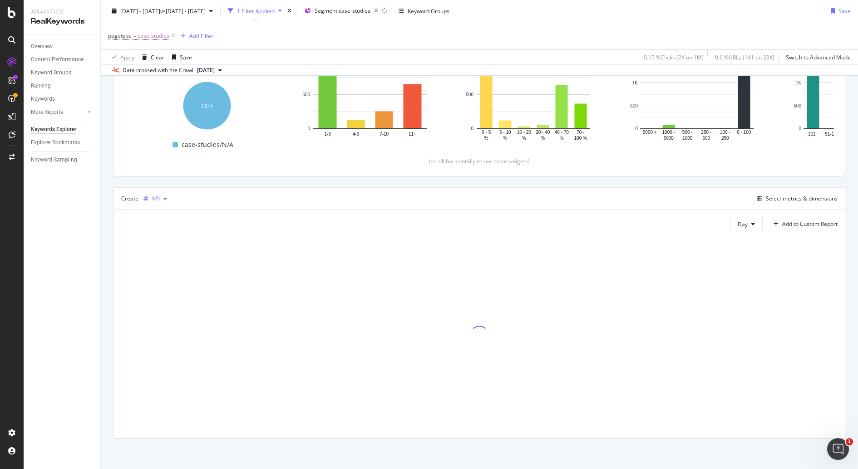
click at [165, 198] on icon "button" at bounding box center [165, 198] width 4 height 5
click at [167, 227] on div "Trend" at bounding box center [169, 228] width 15 height 8
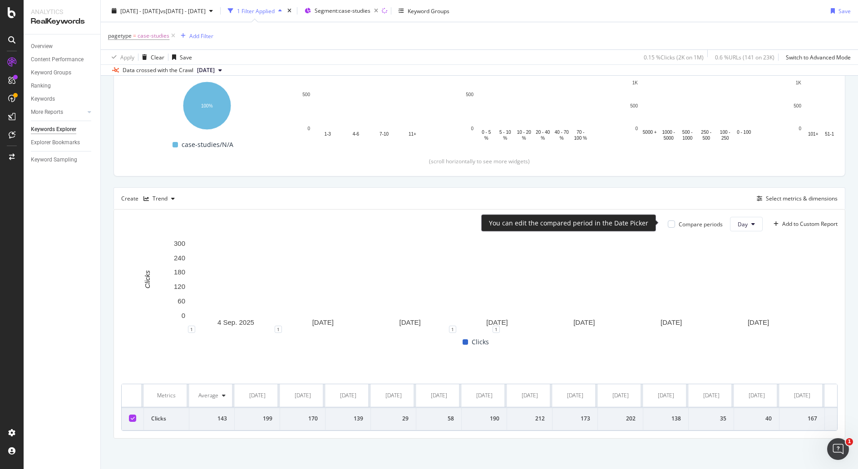
click at [679, 222] on div "Compare periods" at bounding box center [701, 225] width 44 height 8
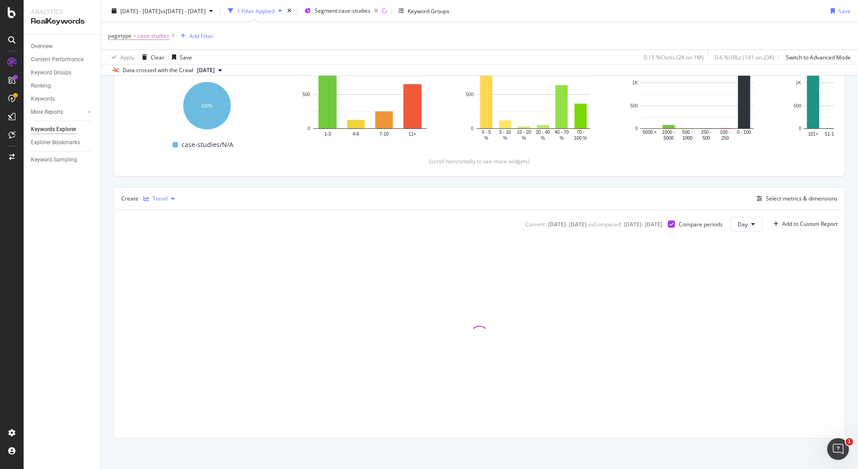
click at [163, 200] on div "Trend" at bounding box center [160, 198] width 15 height 5
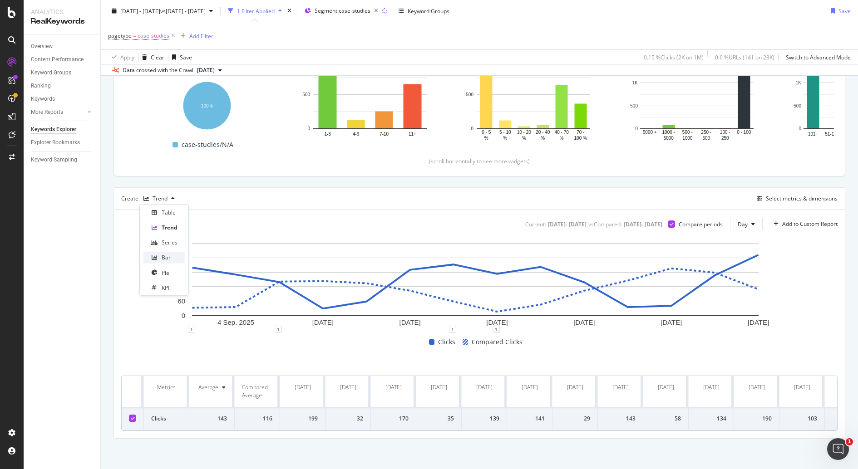
click at [169, 260] on div "Bar" at bounding box center [166, 258] width 9 height 8
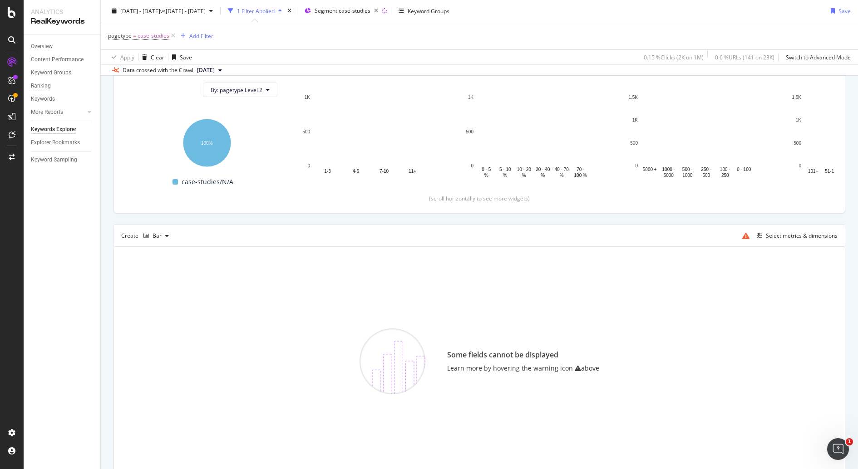
scroll to position [138, 0]
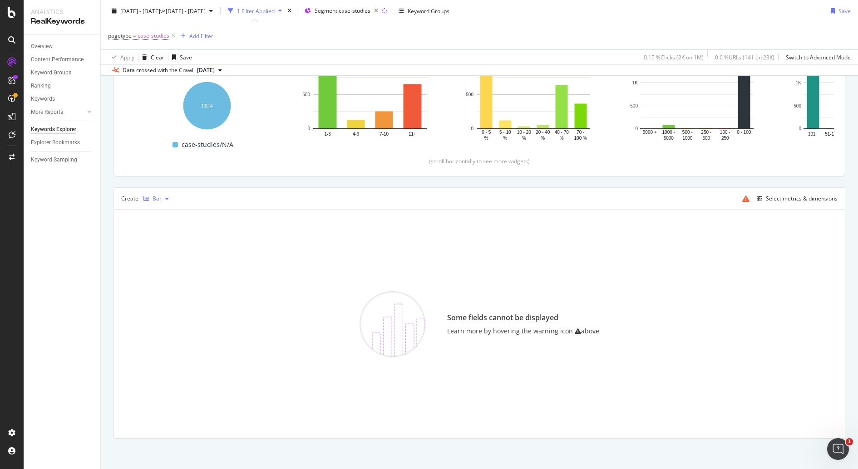
click at [160, 201] on div "Bar" at bounding box center [157, 198] width 9 height 5
click at [170, 210] on div "Table" at bounding box center [169, 213] width 14 height 8
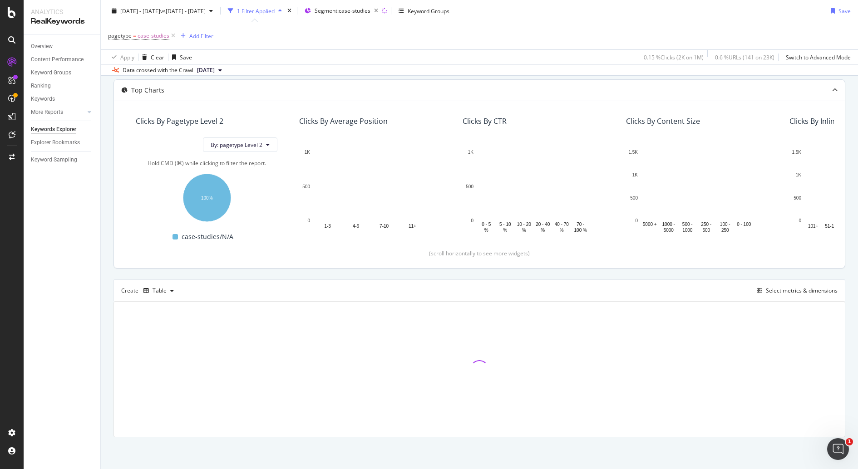
scroll to position [44, 0]
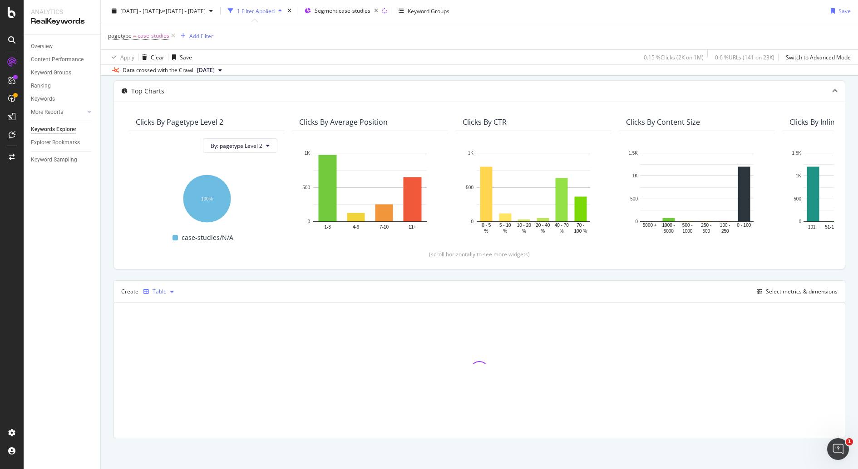
click at [170, 285] on div "Table" at bounding box center [159, 292] width 38 height 14
click at [171, 321] on div "Trend" at bounding box center [169, 321] width 15 height 8
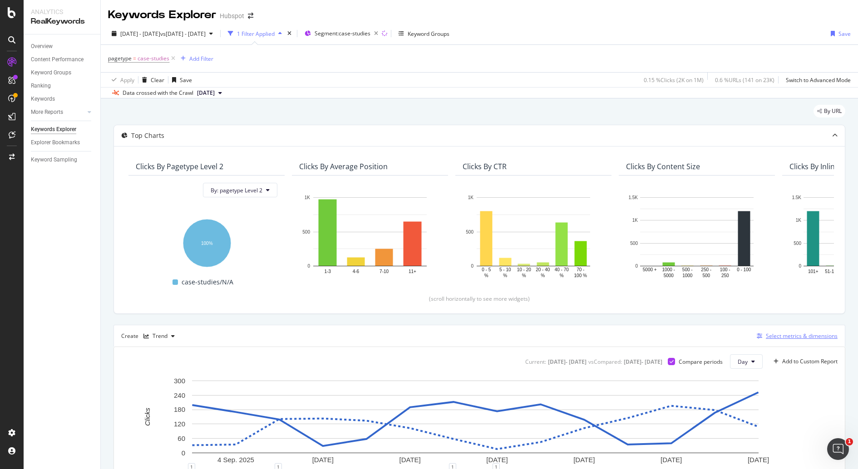
scroll to position [138, 0]
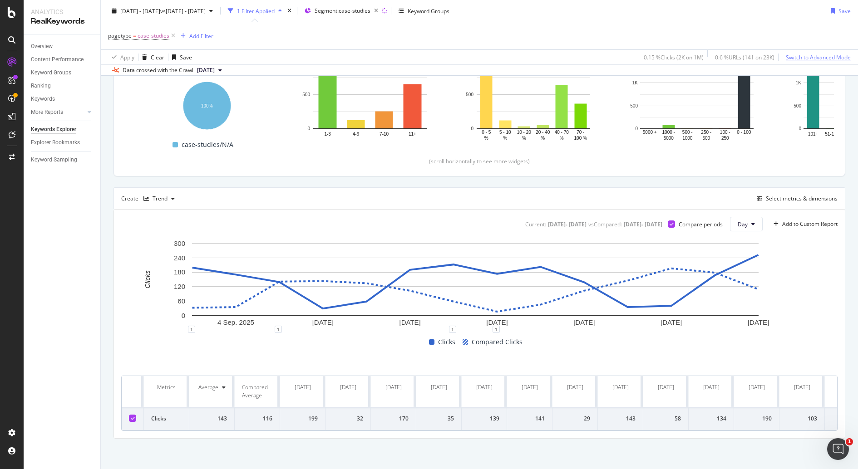
click at [840, 54] on div "Switch to Advanced Mode" at bounding box center [818, 57] width 65 height 8
click at [813, 52] on div "Switch back to Simple mode" at bounding box center [815, 57] width 70 height 14
click at [813, 52] on div "Switch to Advanced Mode" at bounding box center [818, 57] width 65 height 14
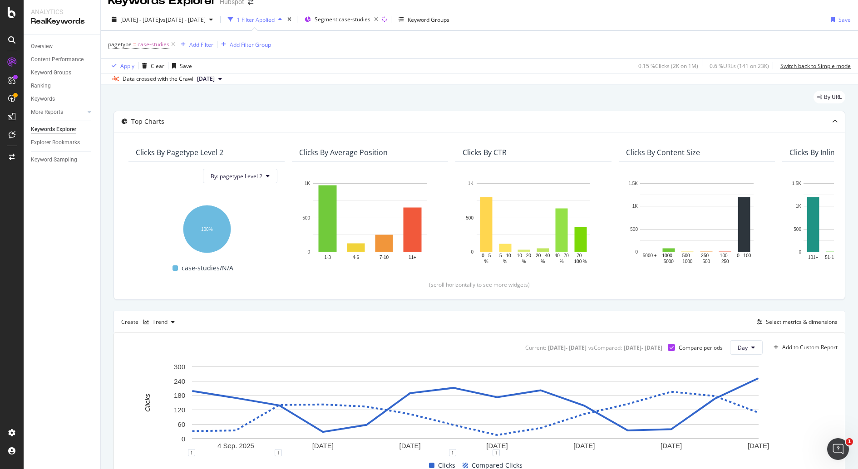
scroll to position [0, 0]
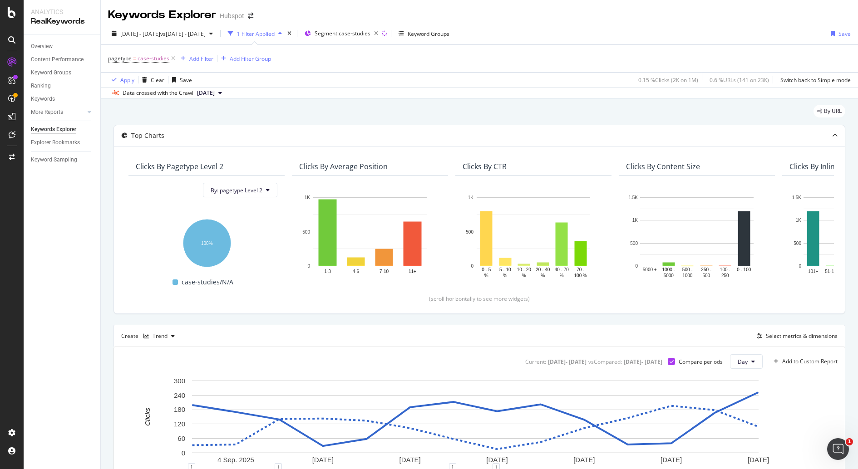
click at [424, 322] on div "Top Charts Clicks By pagetype Level 2 By: pagetype Level 2 Hold CMD (⌘) while c…" at bounding box center [479, 351] width 732 height 452
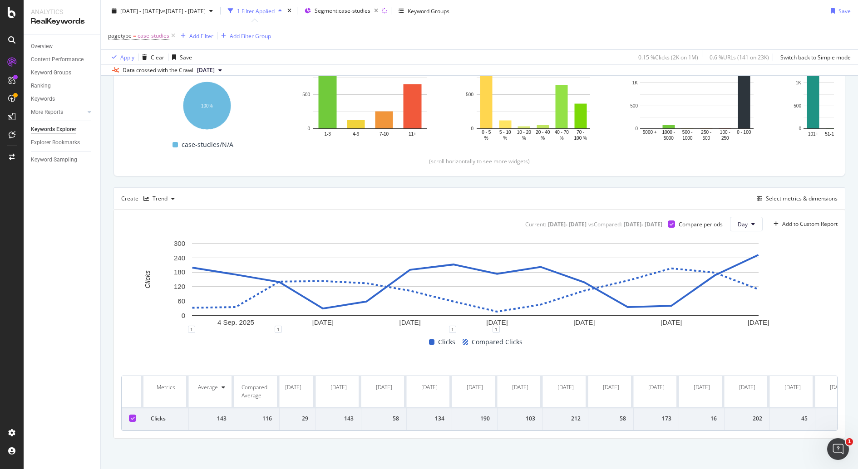
scroll to position [0, 320]
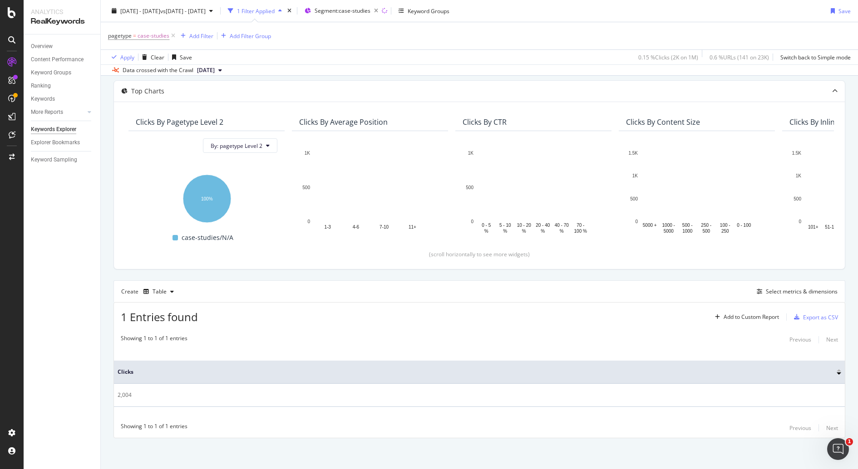
scroll to position [38, 0]
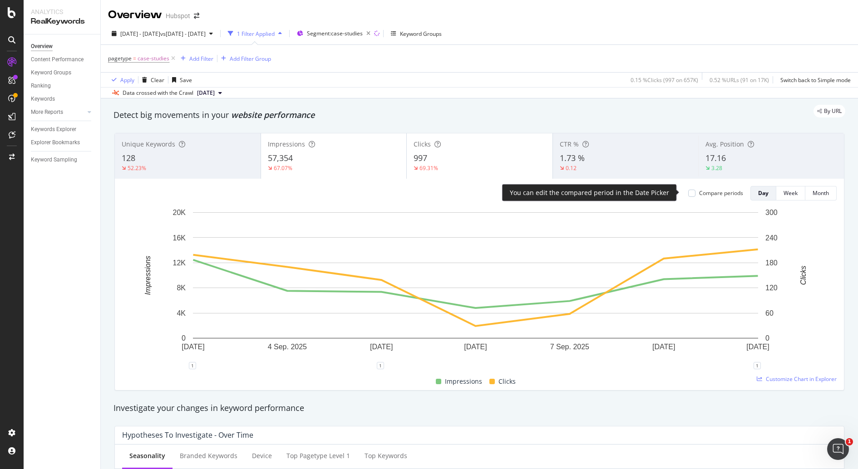
click at [700, 190] on div "Compare periods" at bounding box center [721, 193] width 44 height 8
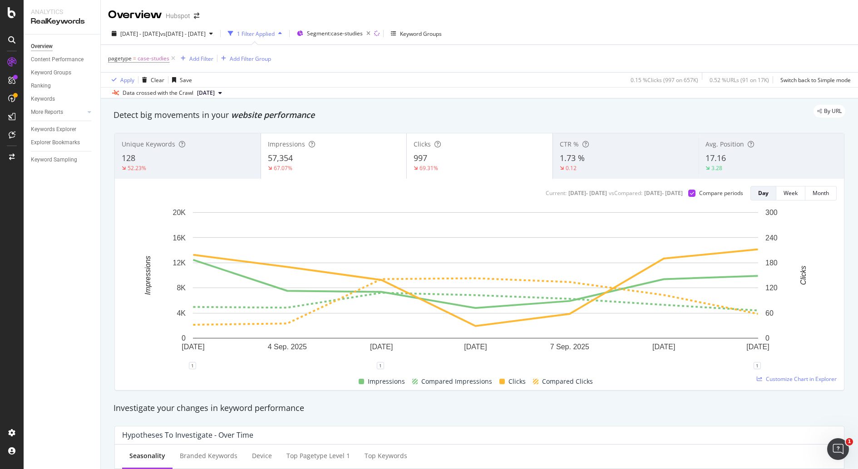
click at [210, 155] on div "128" at bounding box center [188, 159] width 132 height 12
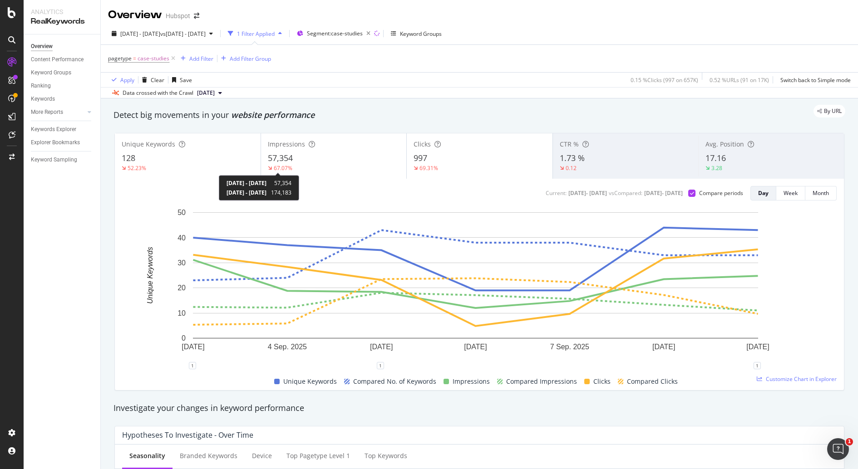
click at [274, 171] on div "67.07%" at bounding box center [283, 168] width 19 height 8
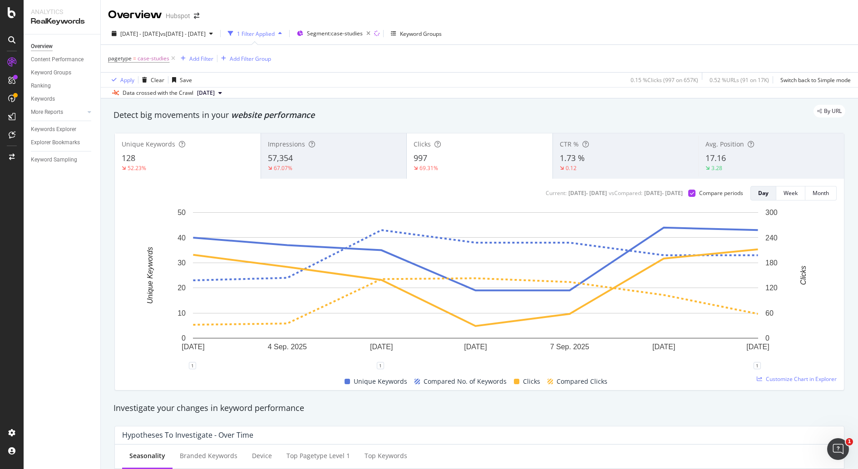
click at [51, 296] on div "Overview Content Performance Keyword Groups Ranking Keywords More Reports Count…" at bounding box center [62, 251] width 77 height 435
click at [160, 30] on span "2025 Sep. 3rd - Sep. 9th" at bounding box center [140, 34] width 40 height 8
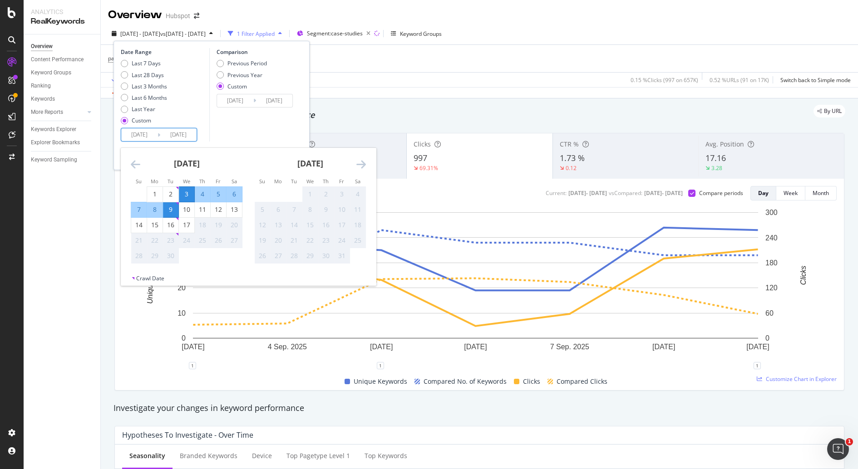
click at [136, 131] on input "2025/09/03" at bounding box center [139, 134] width 36 height 13
click at [190, 191] on div "3" at bounding box center [186, 194] width 15 height 9
click at [175, 221] on div "16" at bounding box center [170, 225] width 15 height 9
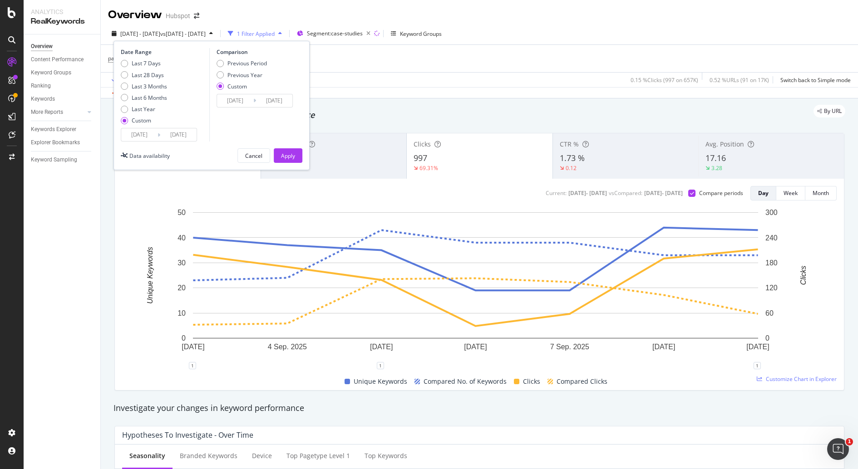
click at [193, 136] on input "2025/09/16" at bounding box center [178, 134] width 36 height 13
type input "2025/09/17"
click at [285, 160] on div "Apply" at bounding box center [288, 156] width 14 height 14
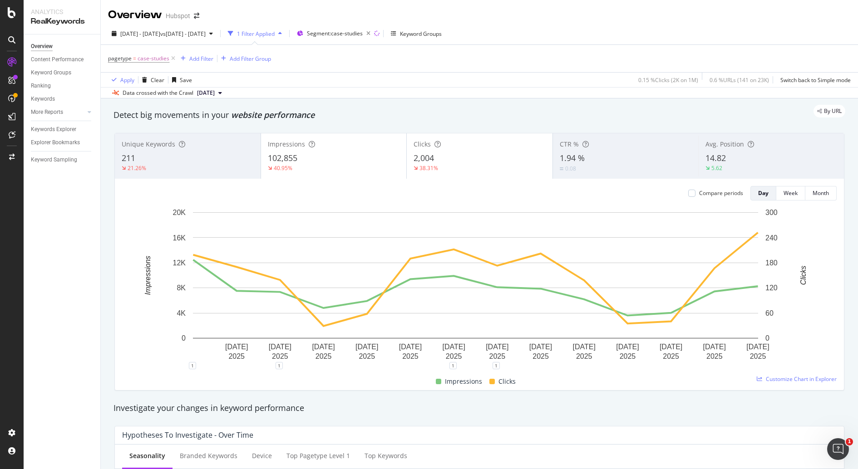
click at [430, 161] on span "2,004" at bounding box center [424, 158] width 20 height 11
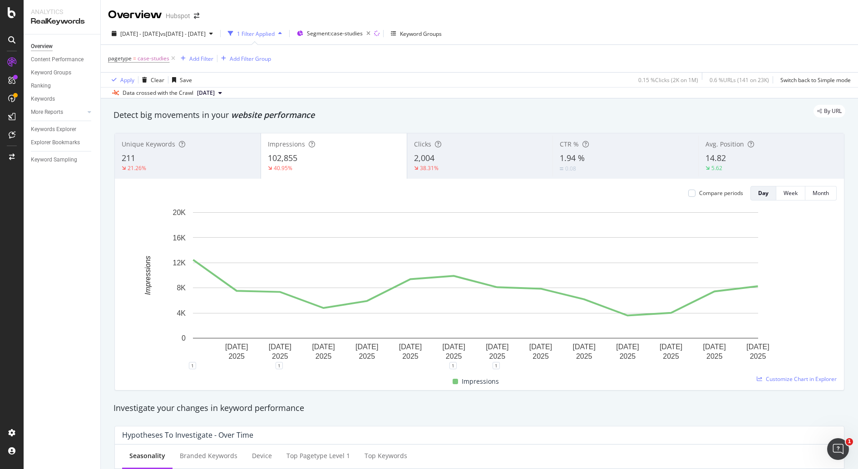
click at [457, 150] on div "Clicks 2,004 38.31%" at bounding box center [480, 156] width 146 height 41
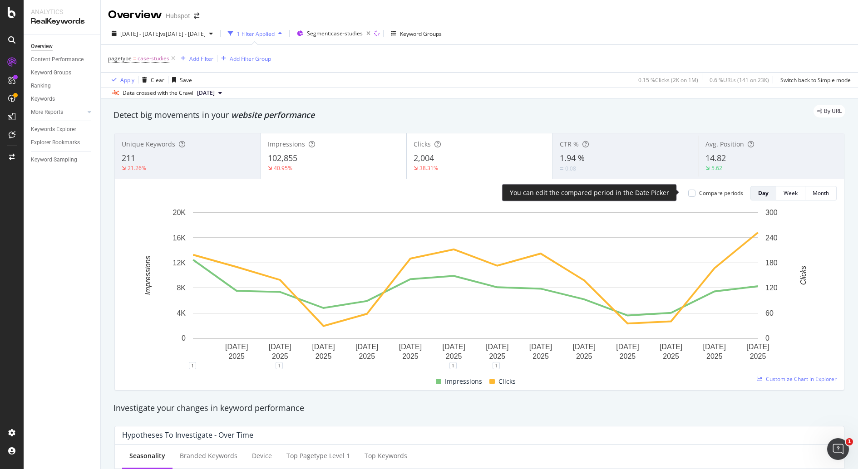
click at [700, 193] on div "Compare periods" at bounding box center [721, 193] width 44 height 8
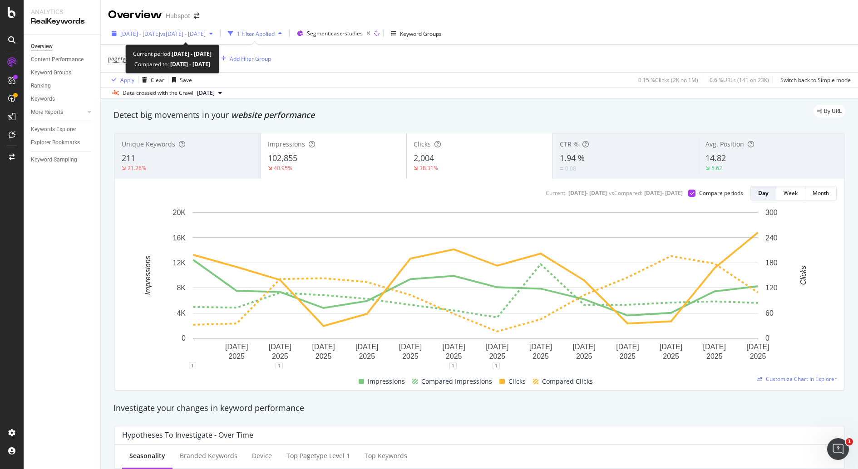
click at [206, 34] on span "vs 2025 Jun. 28th - Jul. 25th" at bounding box center [182, 34] width 45 height 8
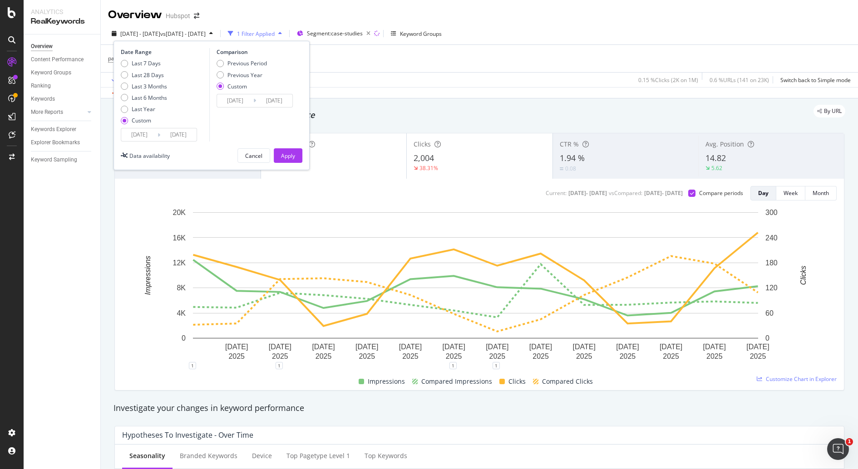
click at [254, 58] on div "Comparison Previous Period Previous Year Custom 2025/06/28 Navigate forward to …" at bounding box center [252, 95] width 86 height 94
click at [254, 61] on div "Previous Period" at bounding box center [246, 63] width 39 height 8
type input "2025/08/20"
type input "2025/09/02"
click at [297, 154] on button "Apply" at bounding box center [288, 155] width 29 height 15
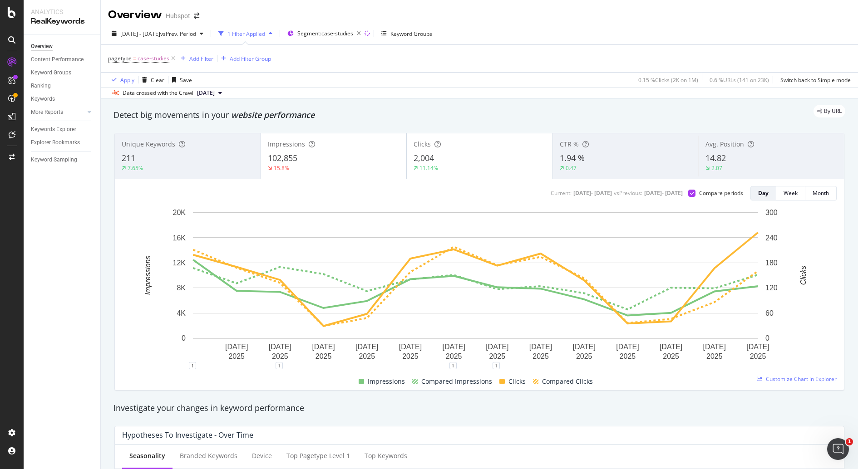
click at [753, 161] on div "14.82" at bounding box center [771, 159] width 132 height 12
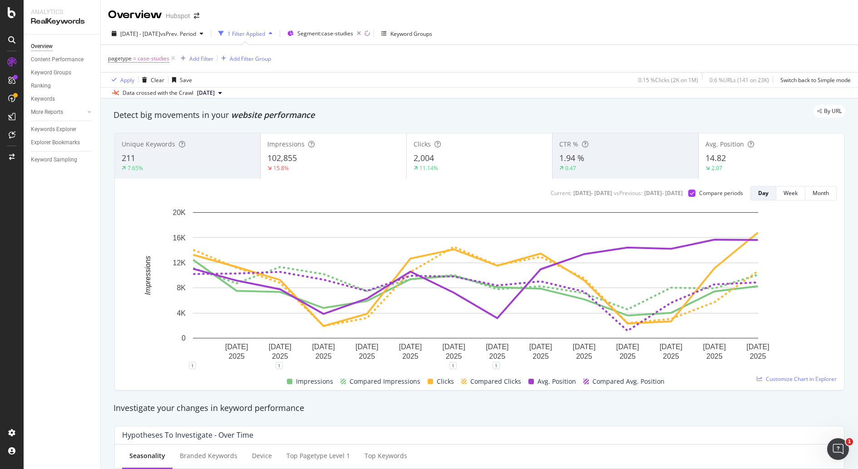
click at [753, 161] on div "14.82" at bounding box center [771, 159] width 132 height 12
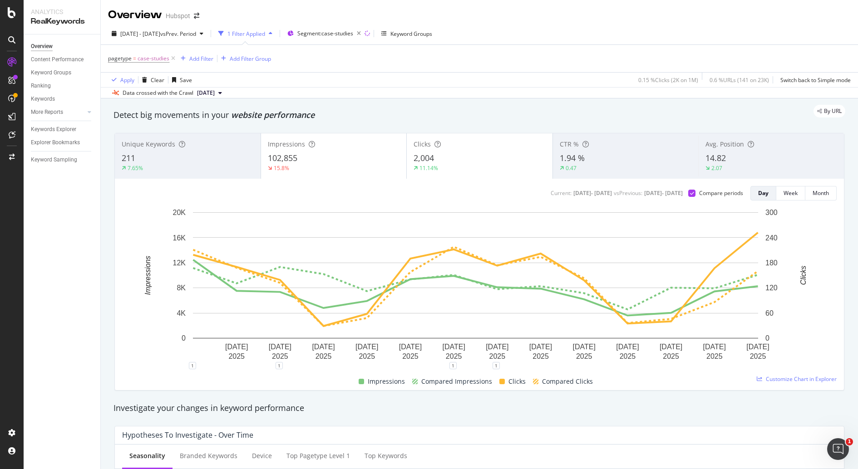
click at [753, 161] on div "14.82" at bounding box center [771, 159] width 132 height 12
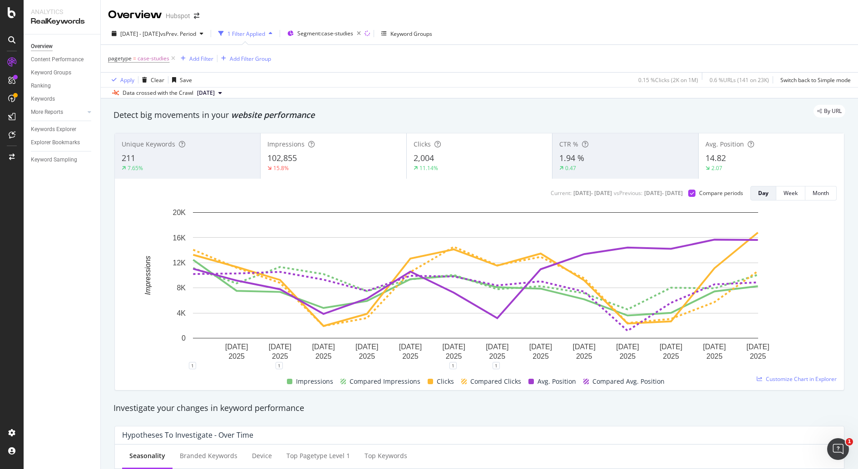
click at [753, 161] on div "14.82" at bounding box center [771, 159] width 132 height 12
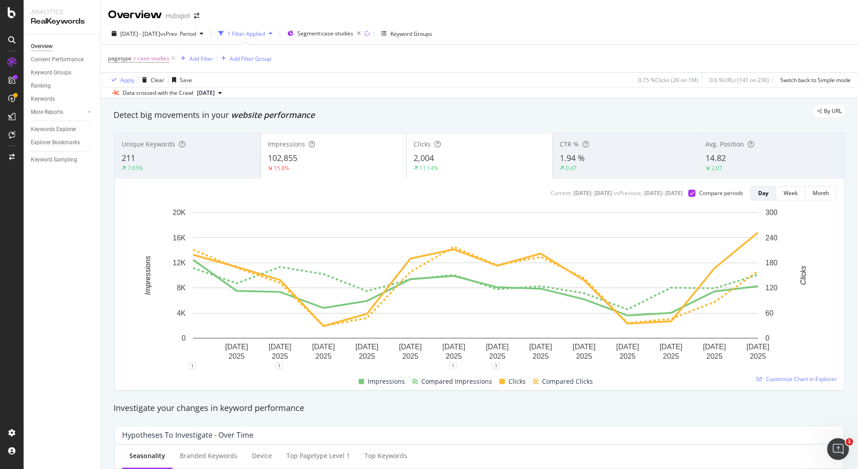
click at [300, 158] on div "102,855" at bounding box center [334, 159] width 132 height 12
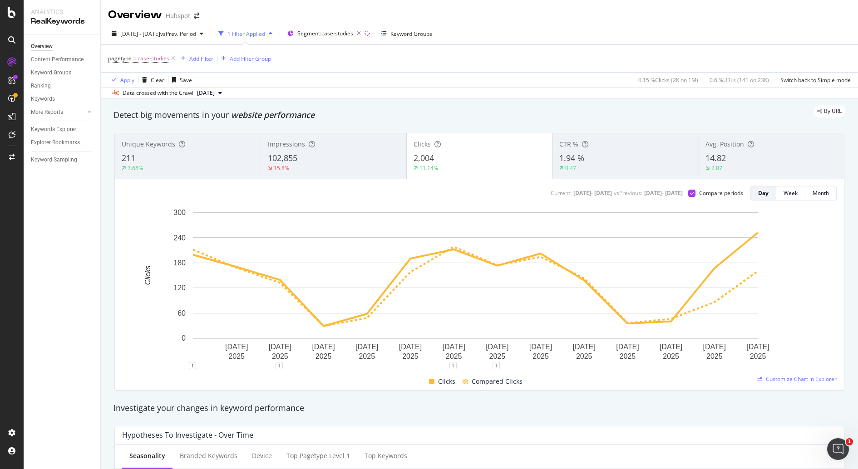
click at [139, 164] on div "7.65%" at bounding box center [135, 168] width 15 height 8
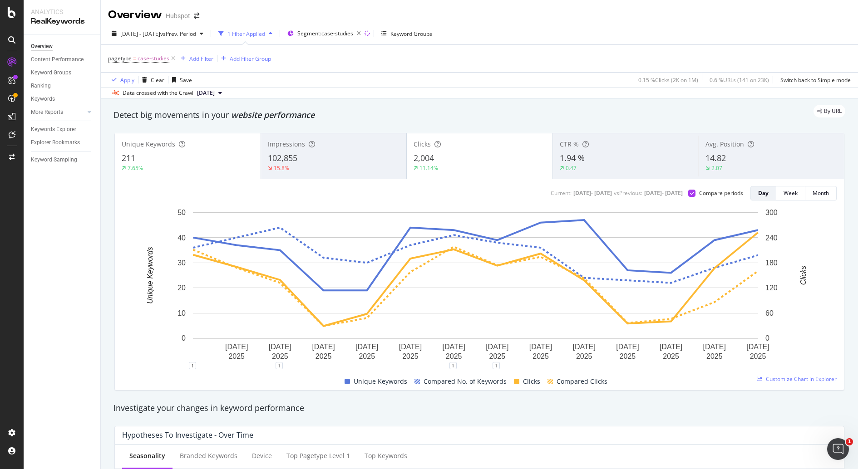
click at [420, 98] on div "2025 Sep. 3rd - Sep. 16th vs Prev. Period 1 Filter Applied Segment: case-studie…" at bounding box center [479, 61] width 757 height 76
click at [771, 380] on span "Customize Chart in Explorer" at bounding box center [801, 379] width 71 height 8
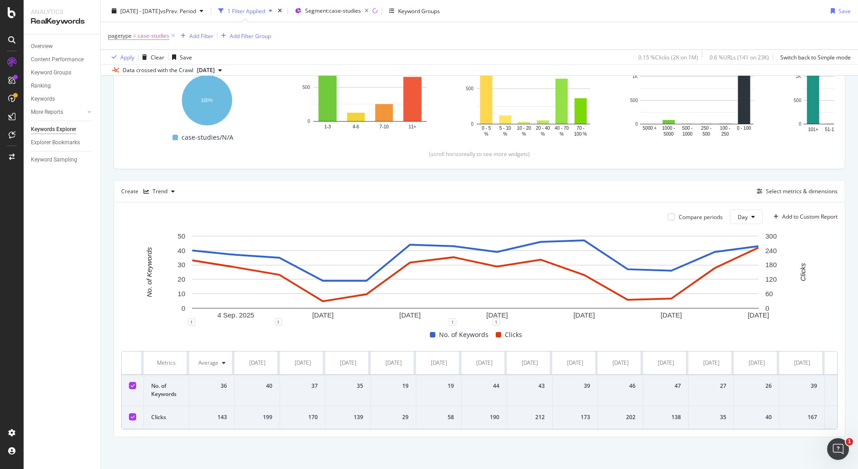
click at [687, 210] on div "Compare periods" at bounding box center [695, 217] width 55 height 15
click at [685, 213] on div "Compare periods" at bounding box center [701, 217] width 44 height 8
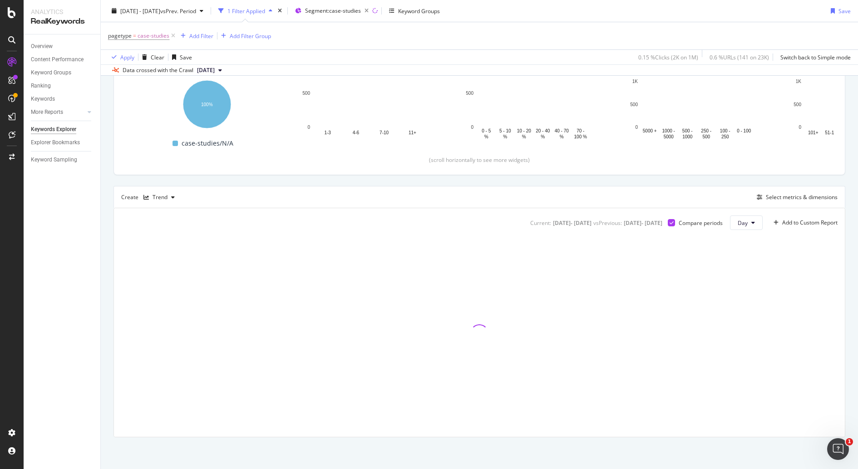
scroll to position [138, 0]
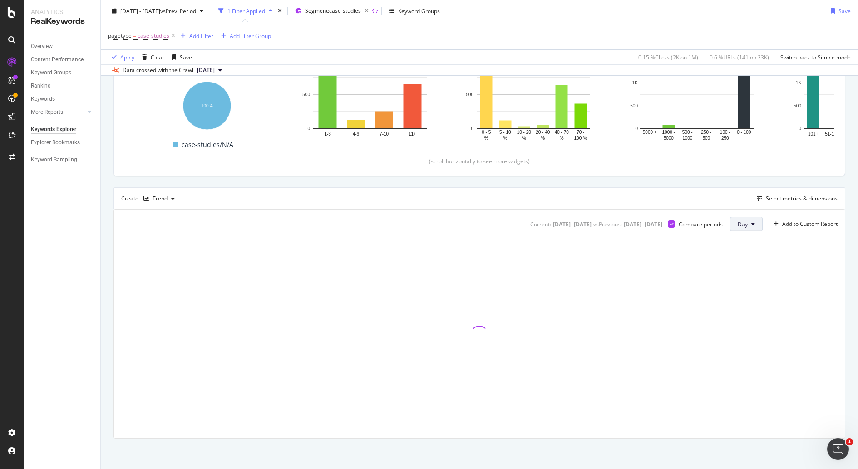
click at [751, 223] on icon at bounding box center [753, 224] width 4 height 5
click at [716, 203] on div "Create Trend Select metrics & dimensions" at bounding box center [479, 198] width 732 height 22
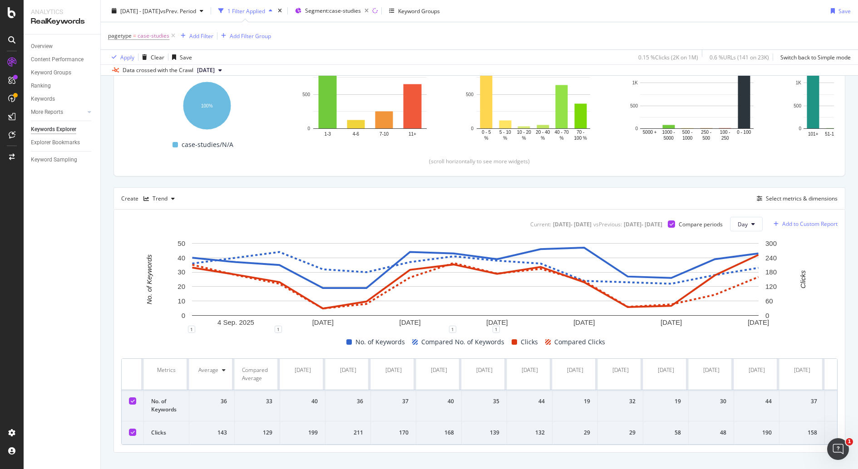
click at [808, 222] on div "Add to Custom Report" at bounding box center [809, 224] width 55 height 5
click at [762, 252] on div "darwin-test-custom-report" at bounding box center [770, 255] width 67 height 8
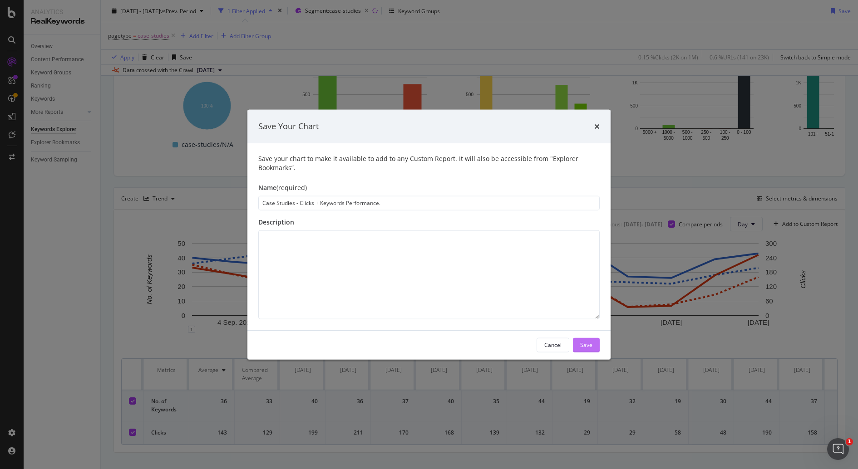
type input "Case Studies - Clicks + Keywords Performance."
click at [578, 342] on button "Save" at bounding box center [586, 345] width 27 height 15
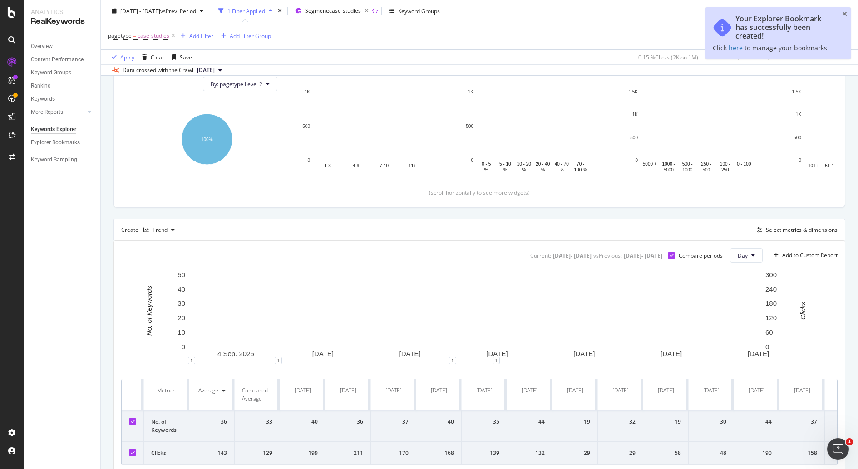
scroll to position [169, 0]
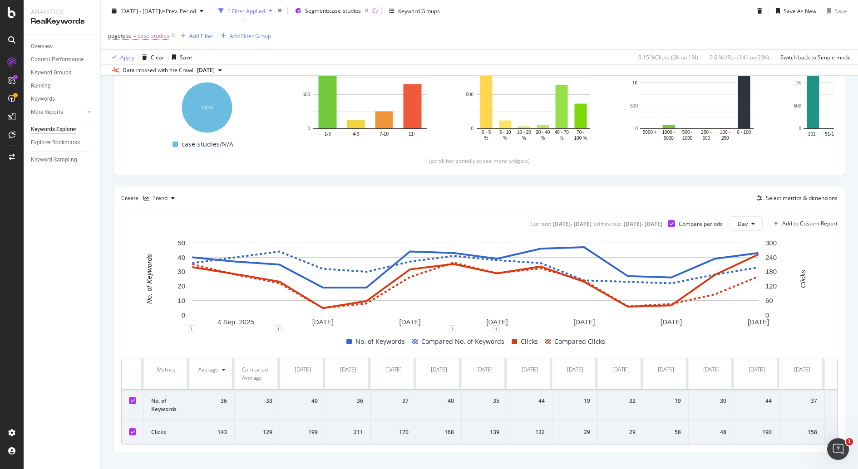
click at [807, 34] on div "pagetype = case-studies Add Filter Add Filter Group" at bounding box center [479, 35] width 743 height 27
click at [85, 113] on div at bounding box center [89, 112] width 9 height 9
click at [50, 149] on div "Content" at bounding box center [45, 152] width 20 height 10
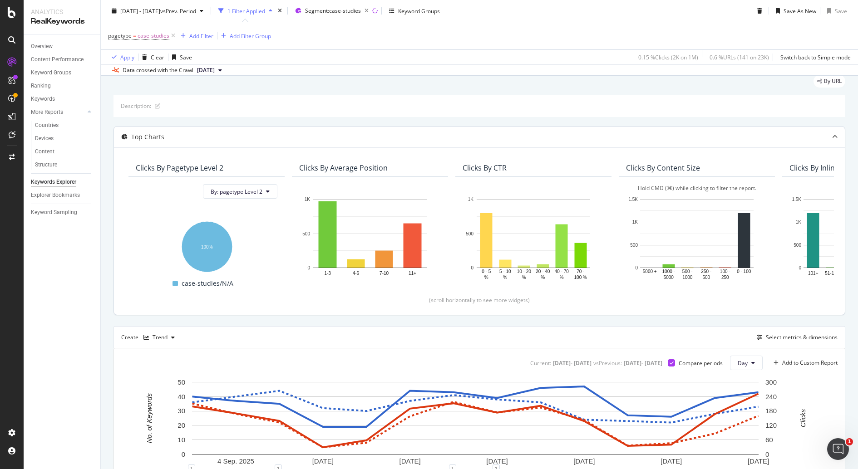
scroll to position [0, 0]
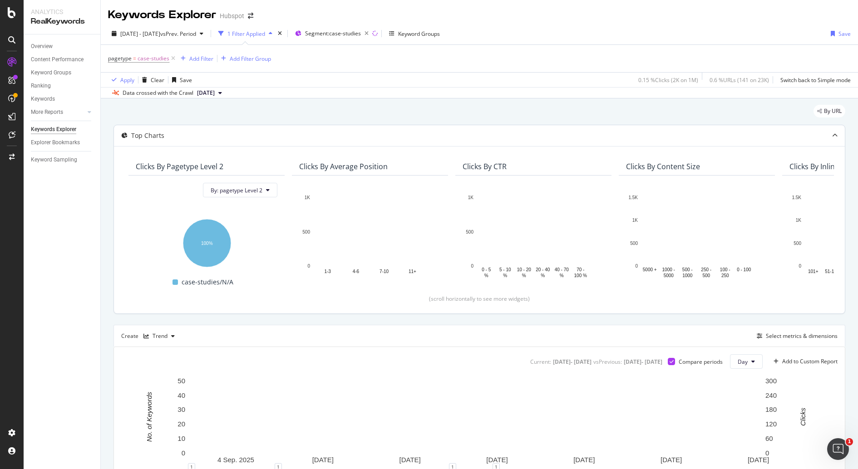
scroll to position [159, 0]
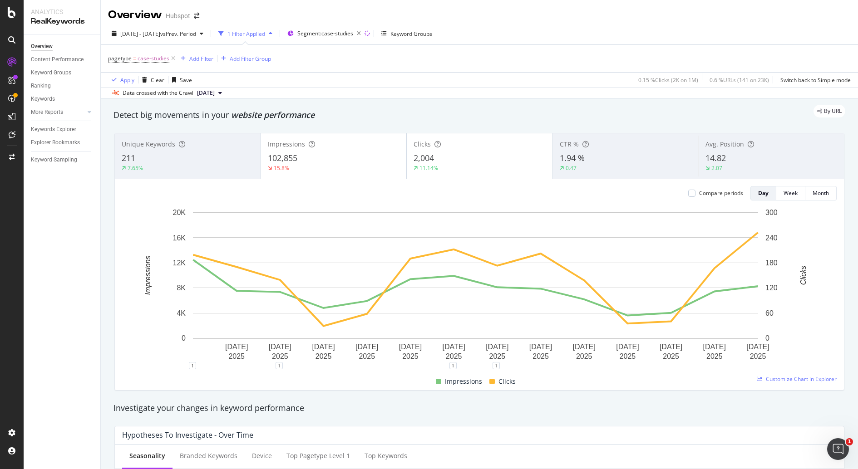
click at [702, 186] on div "Compare periods" at bounding box center [715, 193] width 55 height 15
click at [702, 189] on div "Compare periods" at bounding box center [715, 193] width 55 height 15
click at [703, 190] on div "Compare periods" at bounding box center [721, 193] width 44 height 8
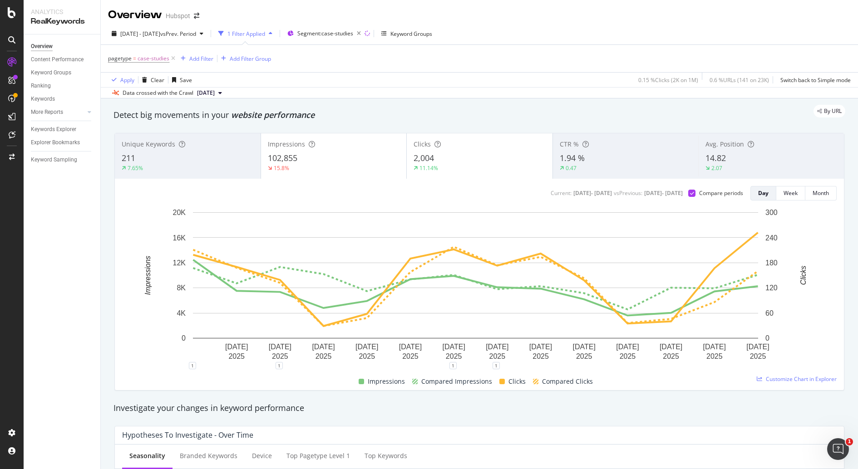
click at [343, 164] on div "15.8%" at bounding box center [334, 168] width 132 height 8
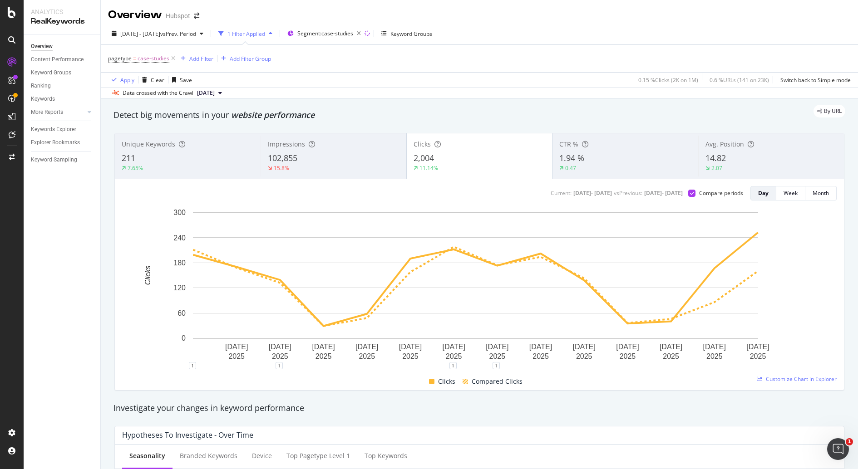
click at [170, 148] on div "Unique Keywords 211 7.65%" at bounding box center [188, 156] width 146 height 41
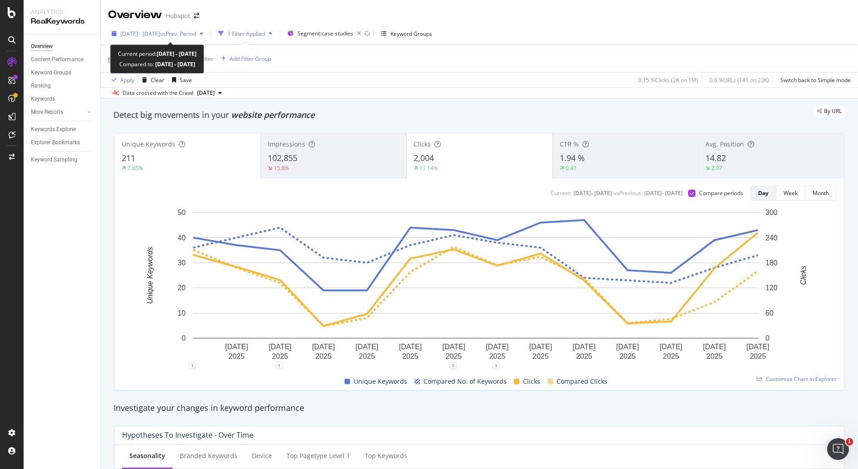
click at [157, 33] on span "[DATE] - [DATE]" at bounding box center [140, 34] width 40 height 8
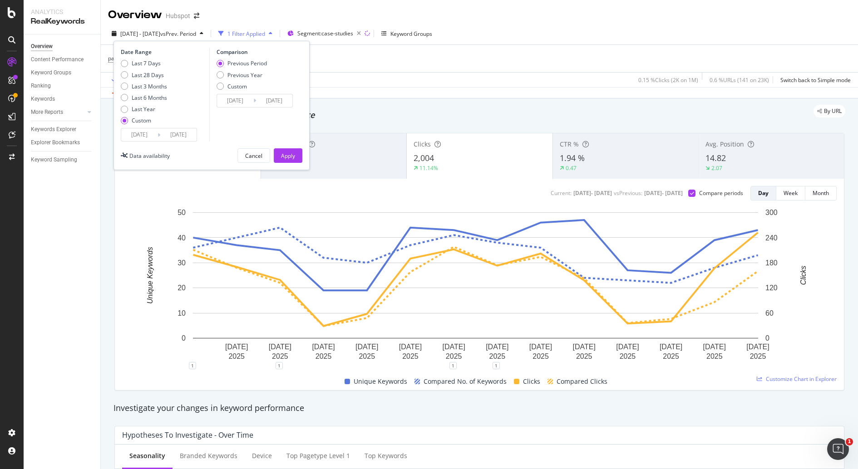
click at [155, 133] on input "2025/09/03" at bounding box center [139, 134] width 36 height 13
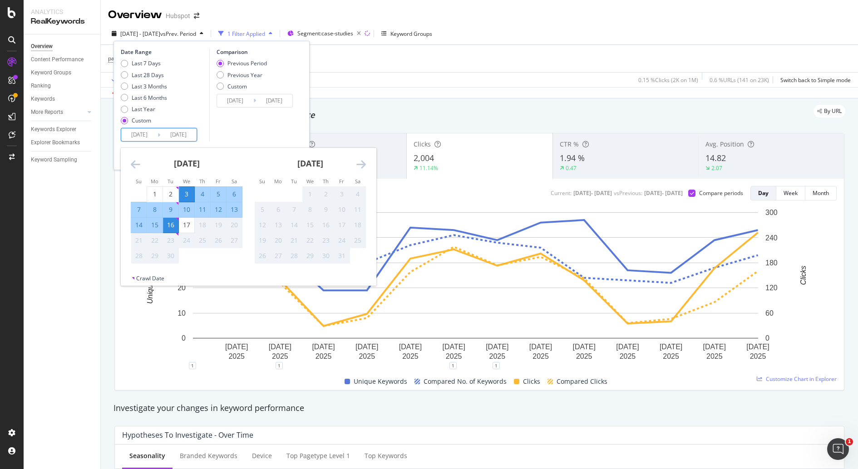
click at [190, 135] on input "2025/09/16" at bounding box center [178, 134] width 36 height 13
click at [279, 129] on div "Comparison Previous Period Previous Year Custom 2025/08/20 Navigate forward to …" at bounding box center [252, 95] width 86 height 94
type input "2025/09/16"
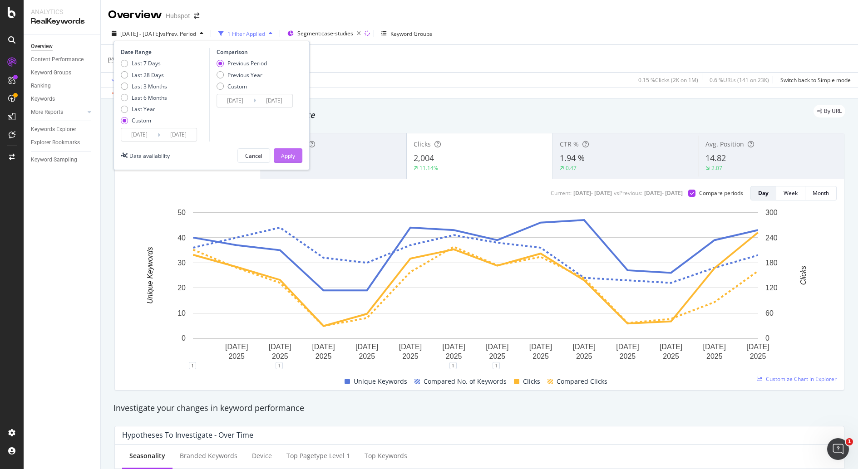
click at [288, 158] on div "Apply" at bounding box center [288, 156] width 14 height 8
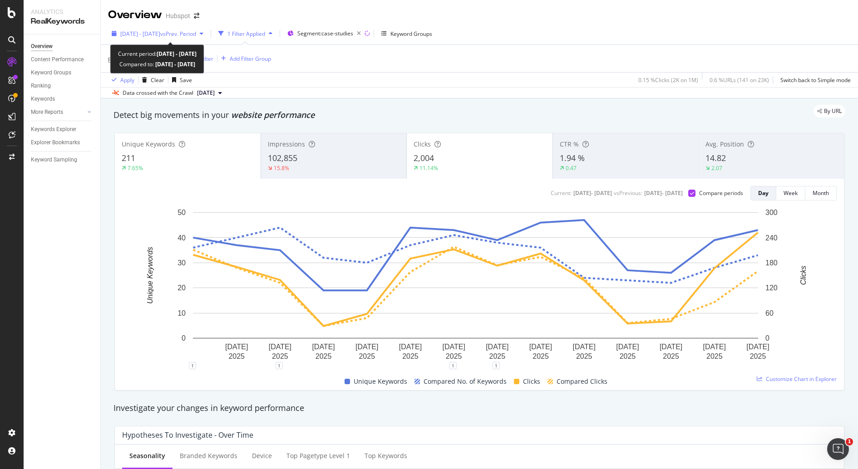
click at [187, 34] on span "vs Prev. Period" at bounding box center [178, 34] width 36 height 8
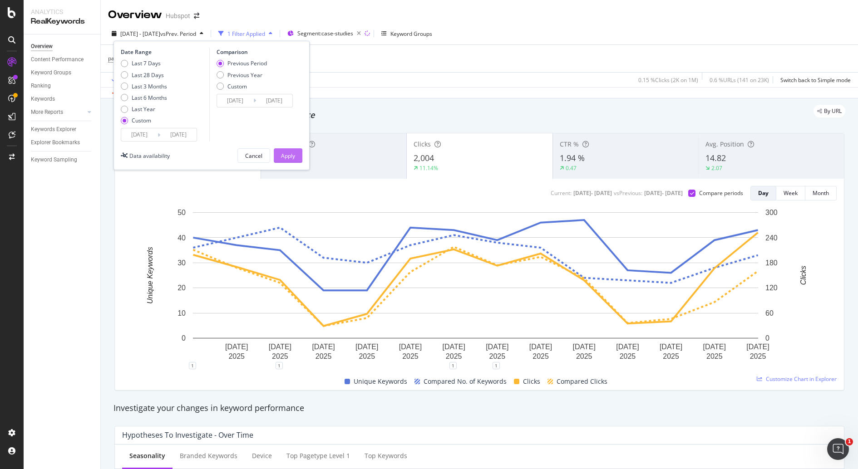
click at [276, 155] on button "Apply" at bounding box center [288, 155] width 29 height 15
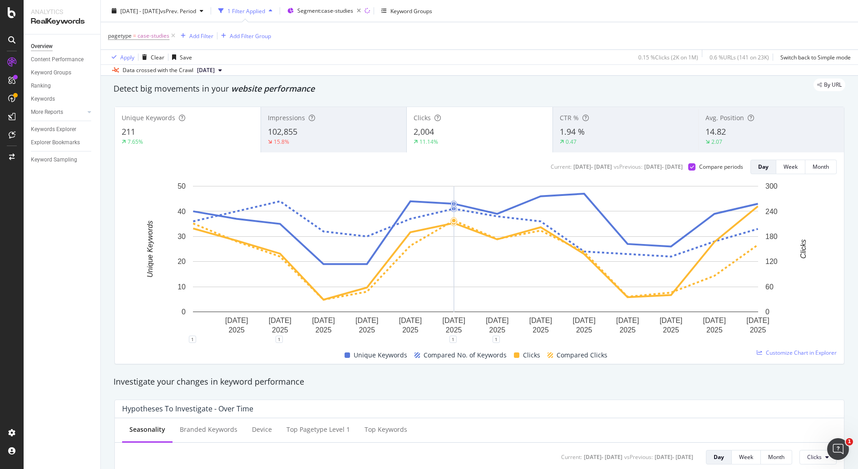
scroll to position [28, 0]
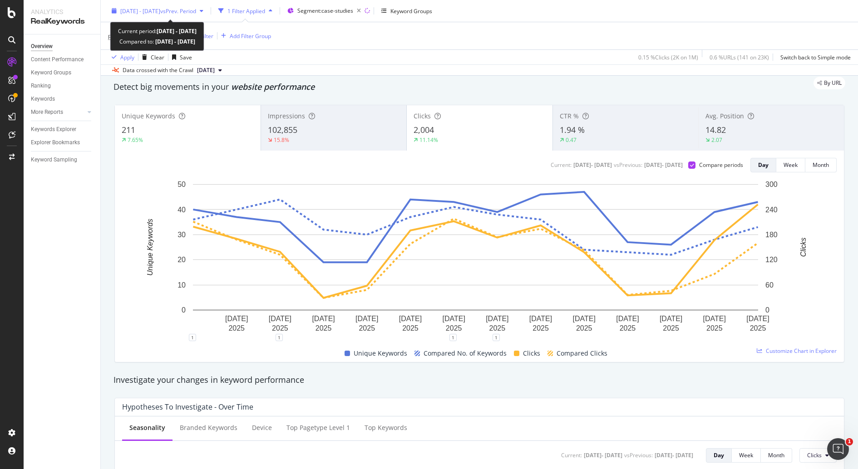
click at [160, 8] on span "[DATE] - [DATE]" at bounding box center [140, 11] width 40 height 8
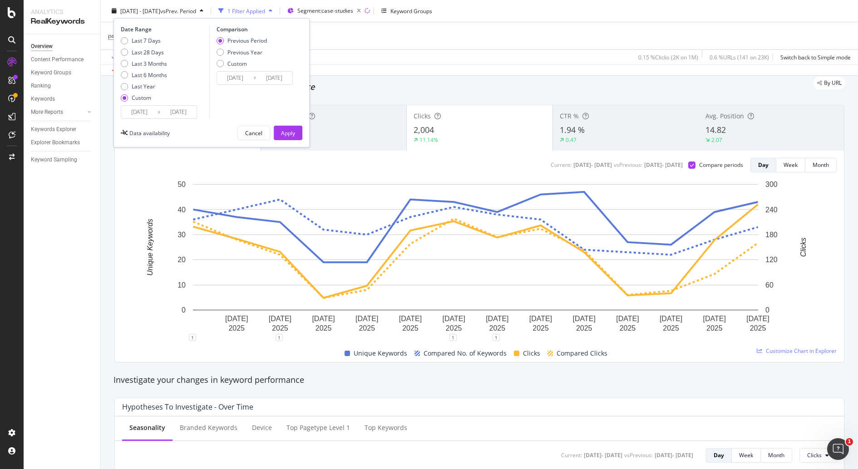
click at [178, 107] on input "2025/09/16" at bounding box center [178, 112] width 36 height 13
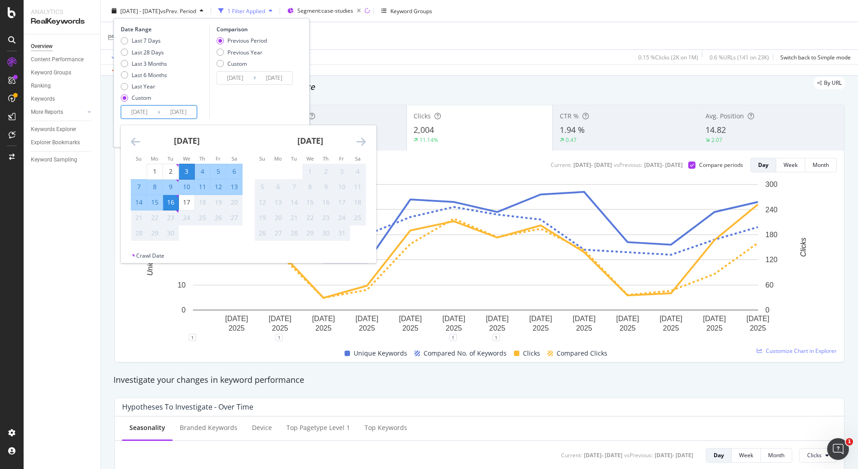
click at [587, 46] on div "pagetype = case-studies Add Filter Add Filter Group" at bounding box center [479, 35] width 743 height 27
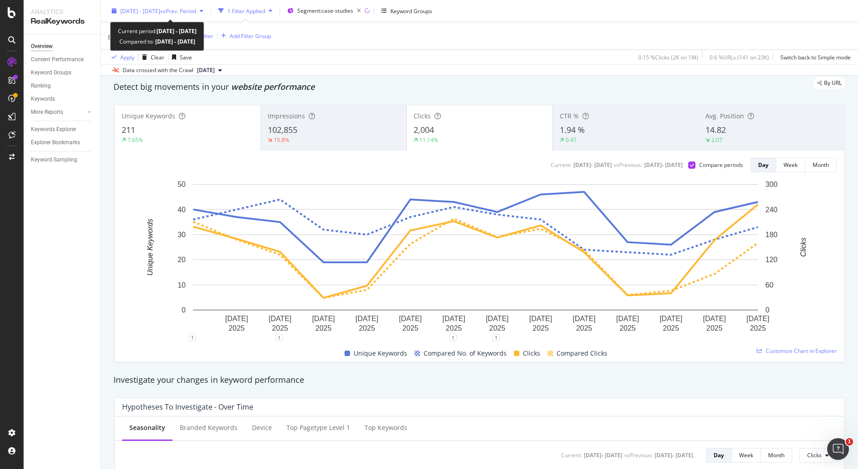
click at [160, 7] on span "[DATE] - [DATE]" at bounding box center [140, 11] width 40 height 8
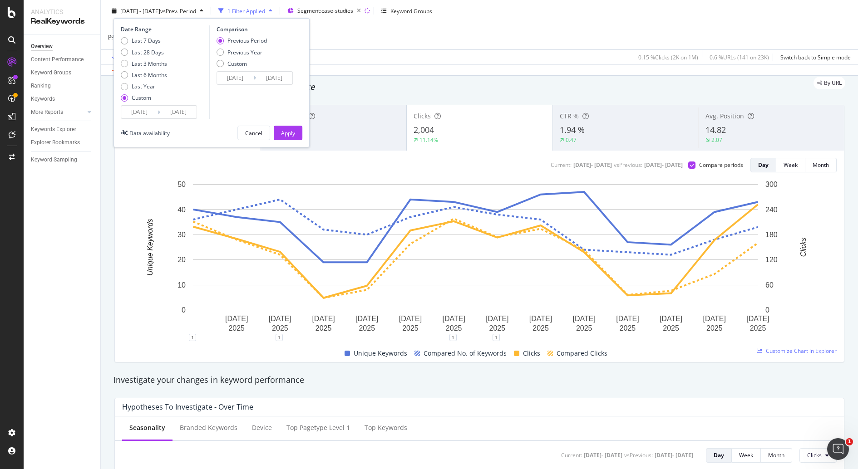
click at [251, 41] on div "Previous Period" at bounding box center [246, 41] width 39 height 8
click at [288, 135] on div "Apply" at bounding box center [288, 133] width 14 height 8
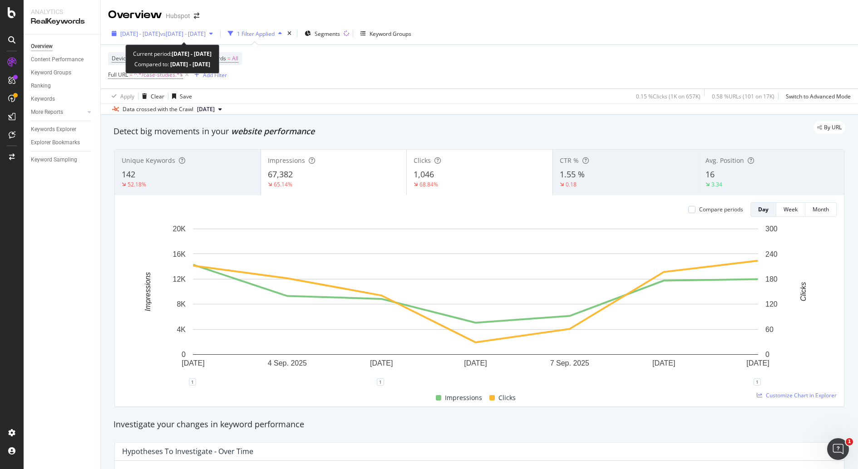
click at [206, 34] on span "vs 2025 Jun. 28th - Jul. 25th" at bounding box center [182, 34] width 45 height 8
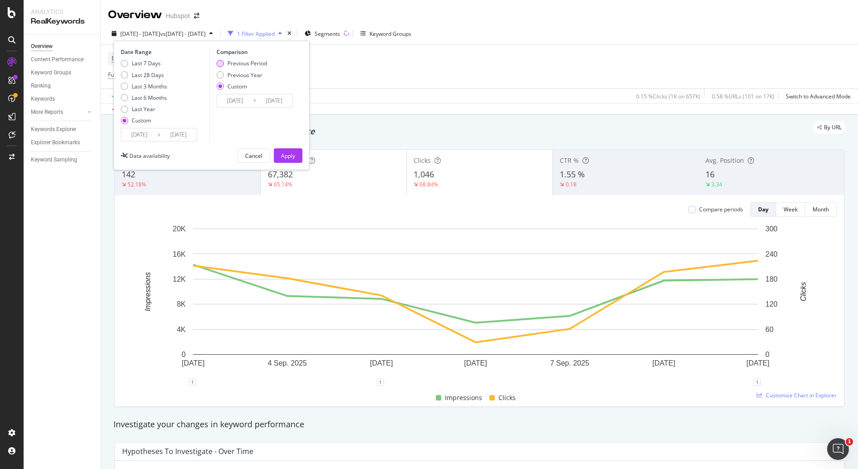
click at [261, 65] on div "Previous Period" at bounding box center [246, 63] width 39 height 8
type input "2025/08/27"
type input "2025/09/02"
click at [245, 85] on div "Custom" at bounding box center [237, 87] width 20 height 8
click at [255, 149] on div "Cancel" at bounding box center [253, 155] width 17 height 13
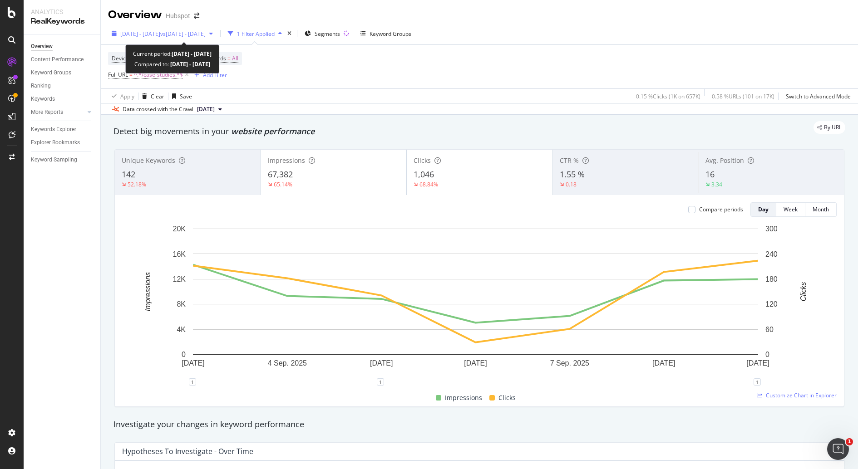
click at [217, 37] on div "2025 Sep. 3rd - Sep. 9th vs 2025 Jun. 28th - Jul. 25th" at bounding box center [162, 34] width 108 height 14
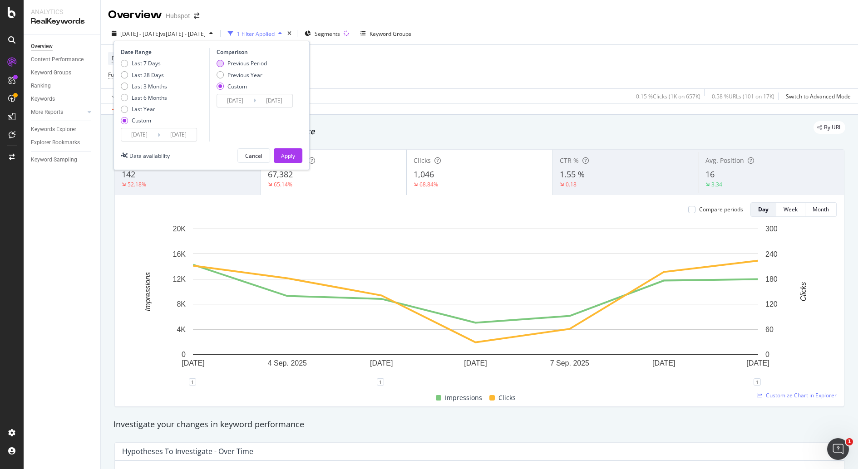
click at [258, 64] on div "Previous Period" at bounding box center [246, 63] width 39 height 8
click at [251, 153] on div "Cancel" at bounding box center [253, 156] width 17 height 8
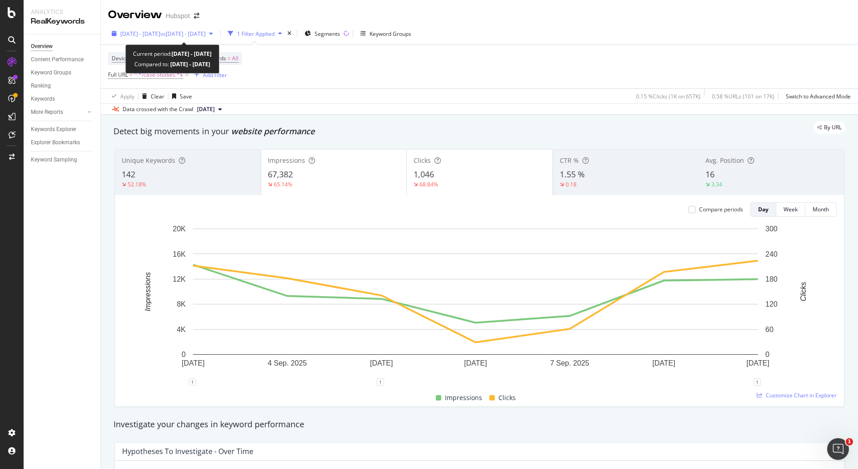
click at [206, 30] on span "vs 2025 Jun. 28th - Jul. 25th" at bounding box center [182, 34] width 45 height 8
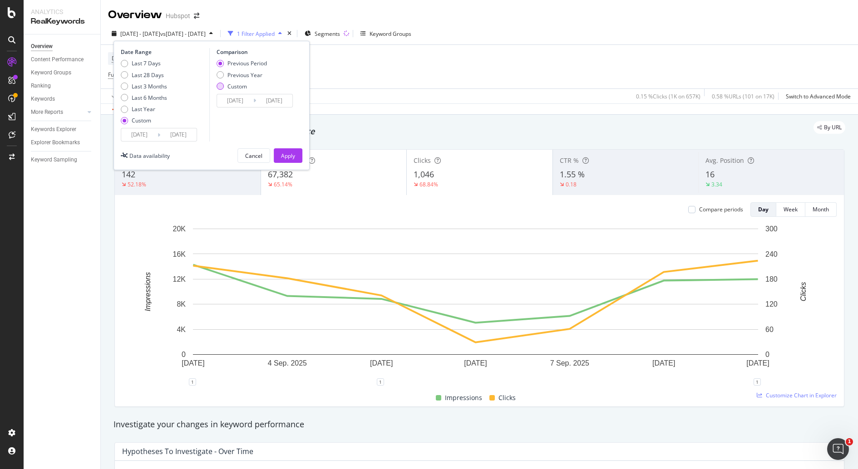
click at [244, 86] on div "Custom" at bounding box center [237, 87] width 20 height 8
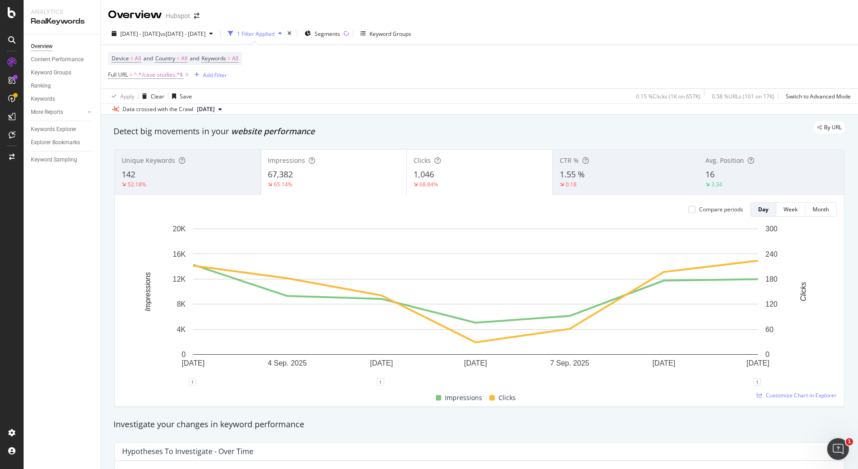
click at [350, 82] on div "Device = All and Country = All and Keywords = All Full URL = ^.*/case-studies.*…" at bounding box center [479, 67] width 743 height 44
click at [217, 29] on div "2025 Sep. 3rd - Sep. 9th vs 2025 Jun. 28th - Jul. 25th" at bounding box center [162, 34] width 108 height 14
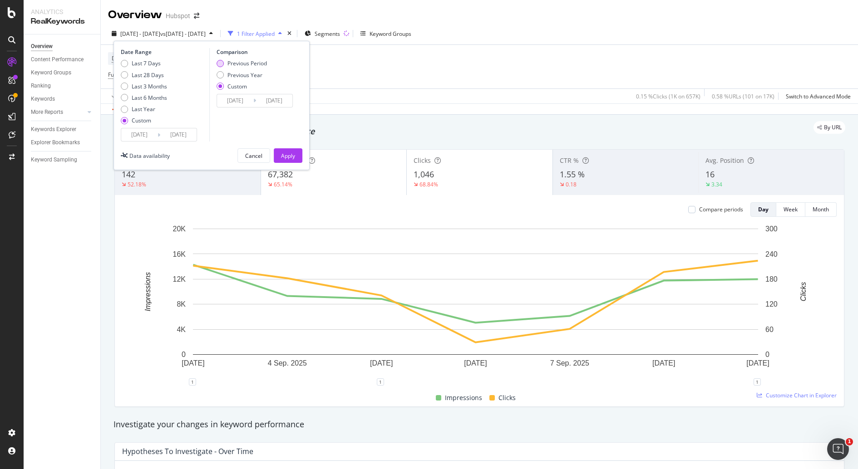
click at [251, 67] on div "Previous Period Previous Year Custom" at bounding box center [242, 76] width 50 height 34
click at [255, 63] on div "Previous Period" at bounding box center [246, 63] width 39 height 8
click at [302, 155] on button "Apply" at bounding box center [288, 155] width 29 height 15
